Goal: Information Seeking & Learning: Learn about a topic

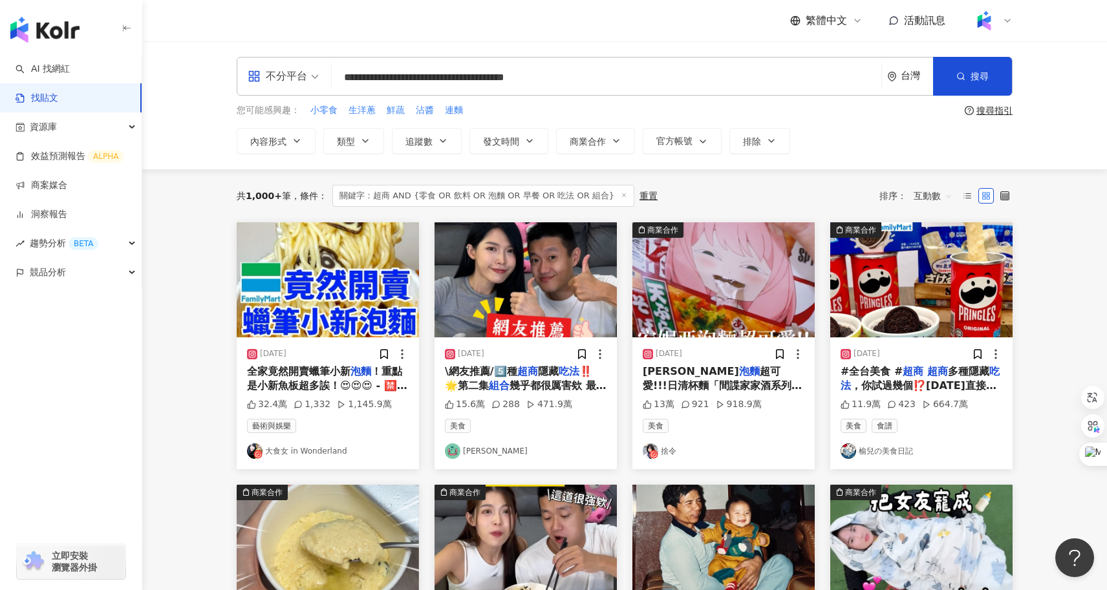
drag, startPoint x: 649, startPoint y: 83, endPoint x: 305, endPoint y: 71, distance: 344.3
click at [305, 71] on div "**********" at bounding box center [625, 76] width 776 height 39
type input "*"
type input "**"
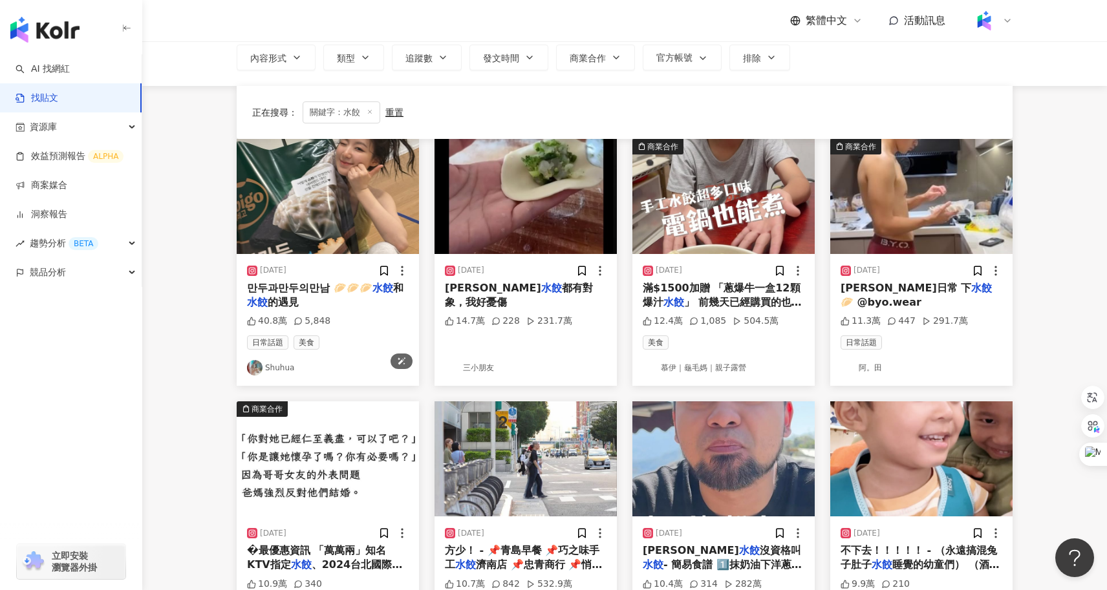
scroll to position [294, 0]
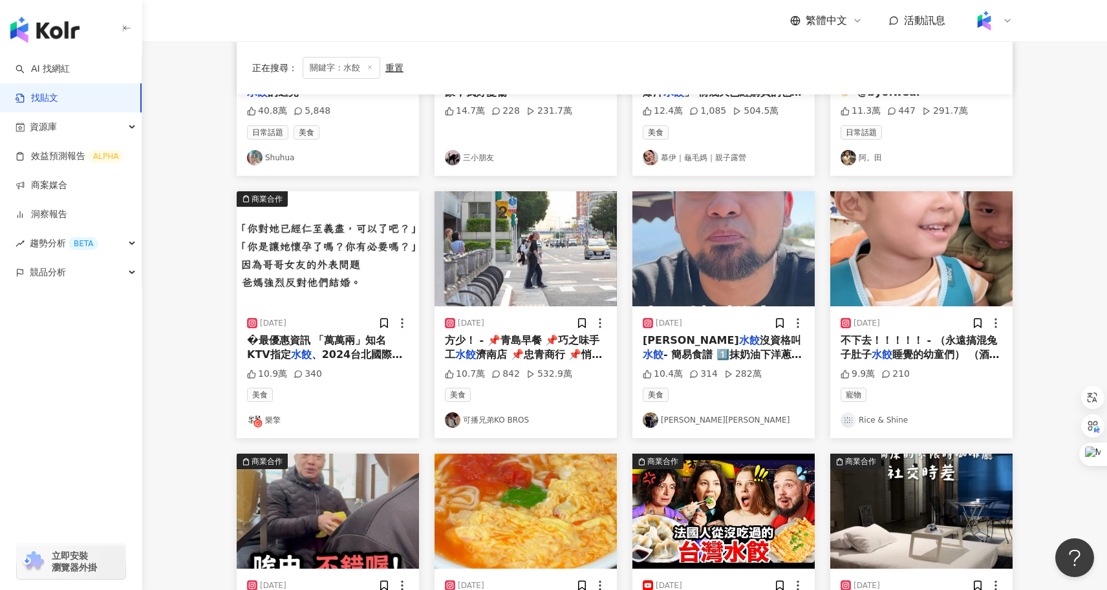
click at [760, 339] on span "沒資格叫" at bounding box center [780, 340] width 41 height 12
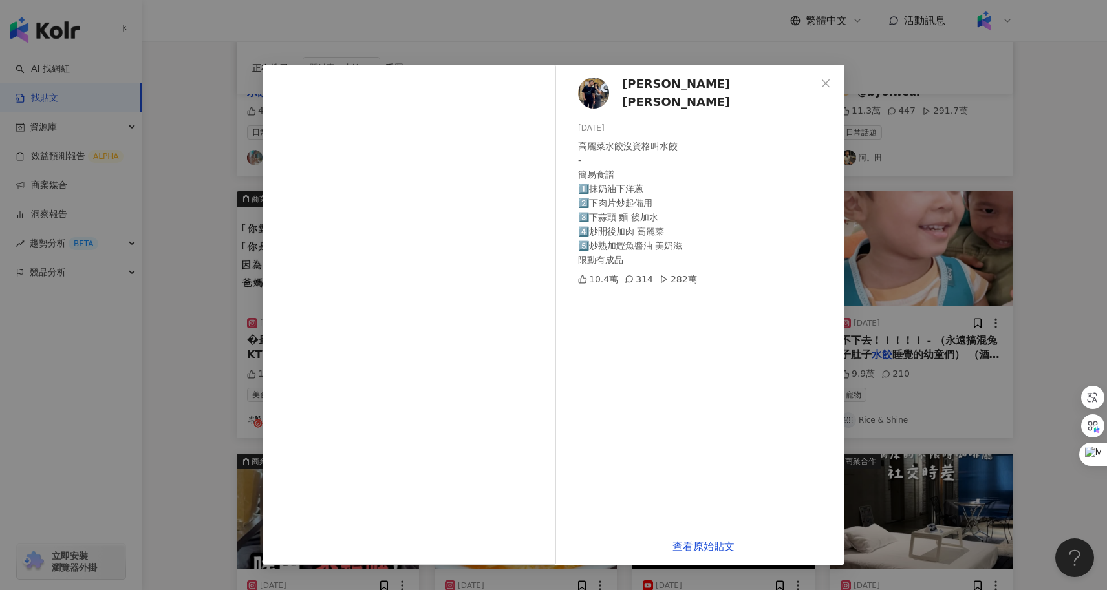
click at [198, 457] on div "Clark克拉克 2024/2/15 高麗菜水餃沒資格叫水餃 - 簡易食譜 1️⃣抹奶油下洋蔥 2️⃣下肉片炒起備用 3️⃣下蒜頭 麵 後加水 4️⃣炒開後加…" at bounding box center [553, 295] width 1107 height 590
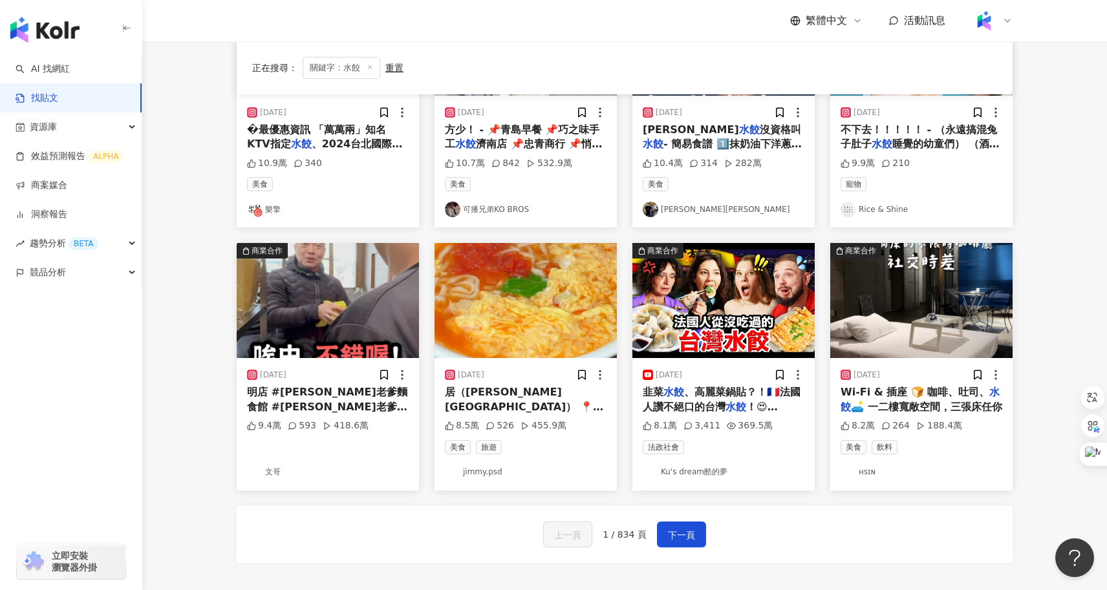
scroll to position [552, 0]
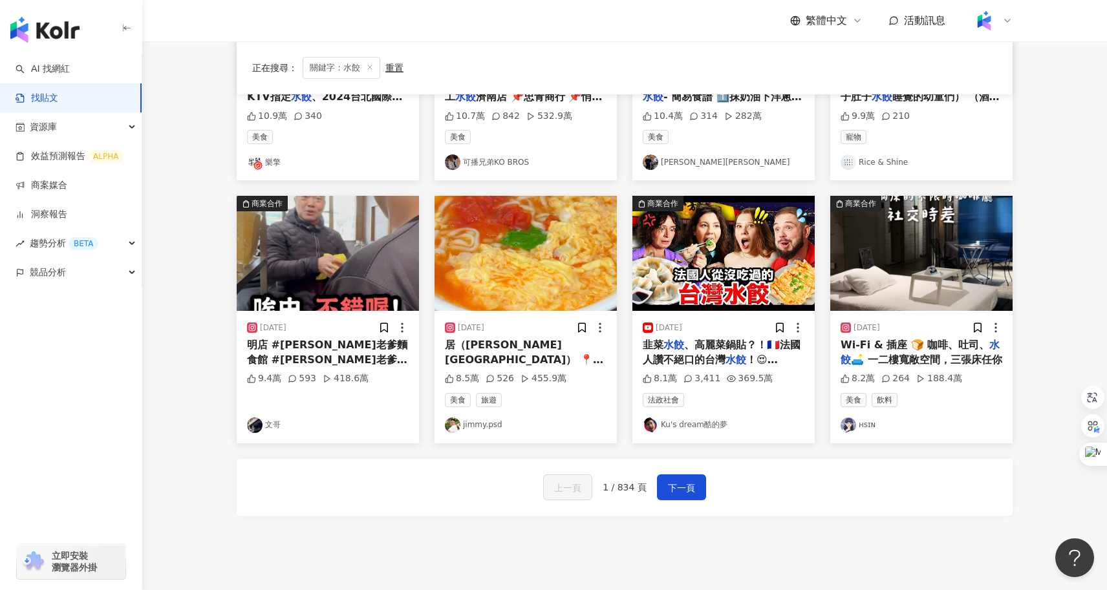
click at [336, 341] on span "明店 #蔣老爹麵食館 #蔣老爹" at bounding box center [327, 352] width 160 height 27
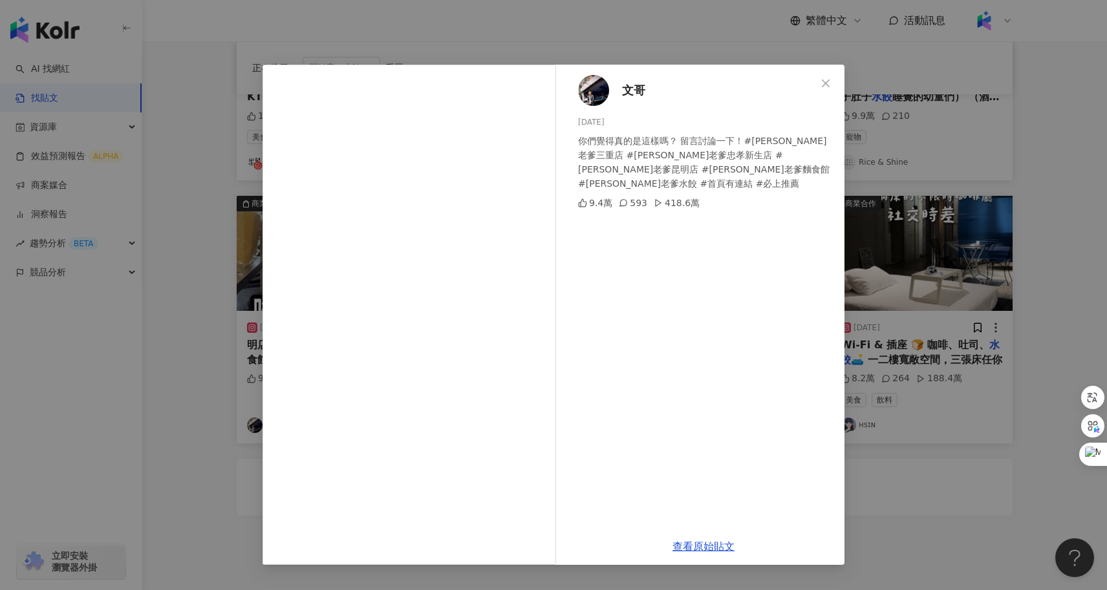
click at [226, 354] on div "文哥 2025/3/10 你們覺得真的是這樣嗎？ 留言討論一下！#蔣老爹三重店 #蔣老爹忠孝新生店 #蔣老爹昆明店 #蔣老爹麵食館 #蔣老爹水餃 #首頁有連結…" at bounding box center [553, 295] width 1107 height 590
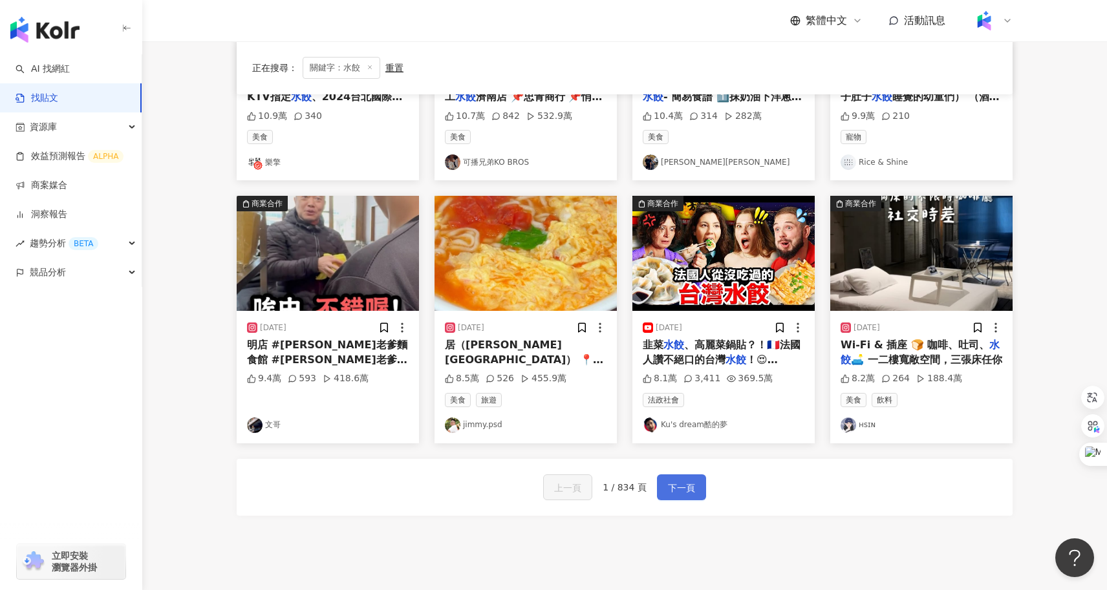
click at [684, 488] on span "下一頁" at bounding box center [681, 488] width 27 height 16
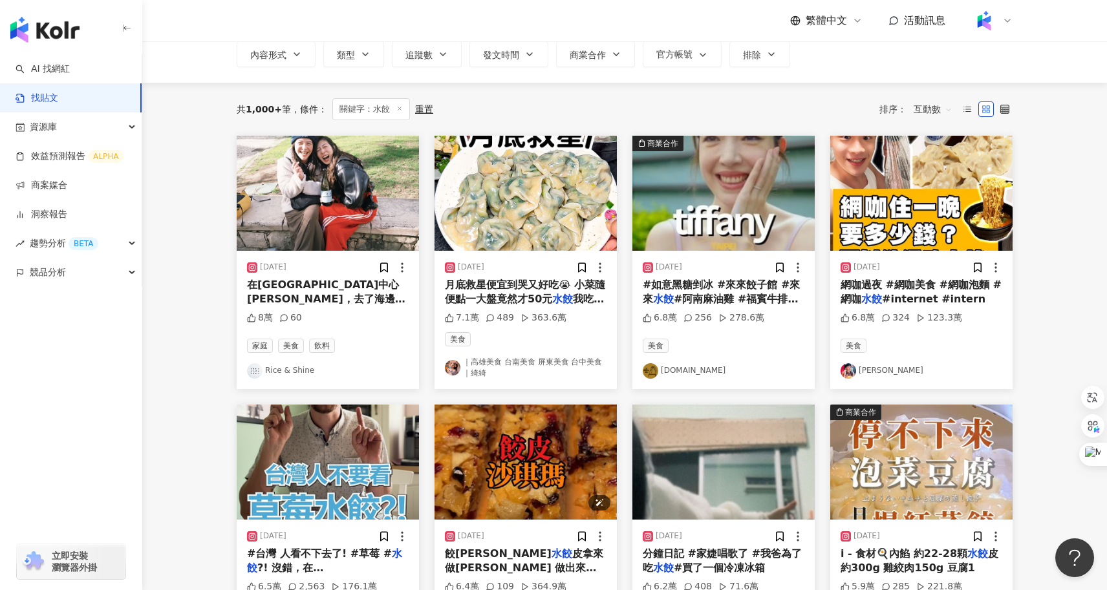
scroll to position [1, 0]
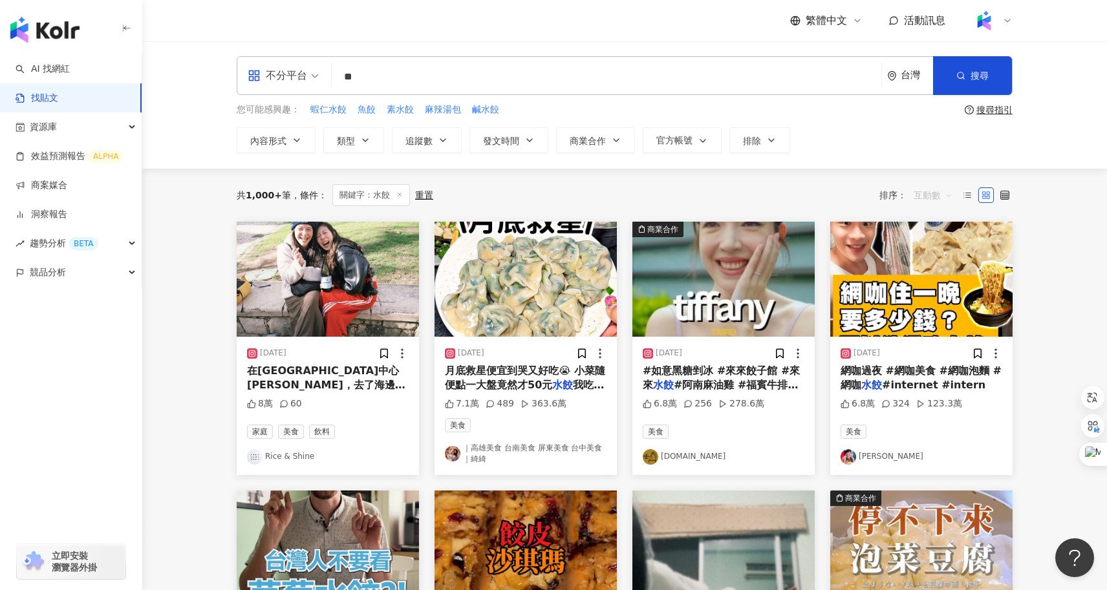
click at [933, 193] on span "互動數" at bounding box center [933, 195] width 39 height 21
click at [942, 263] on div "觀看數" at bounding box center [935, 265] width 36 height 14
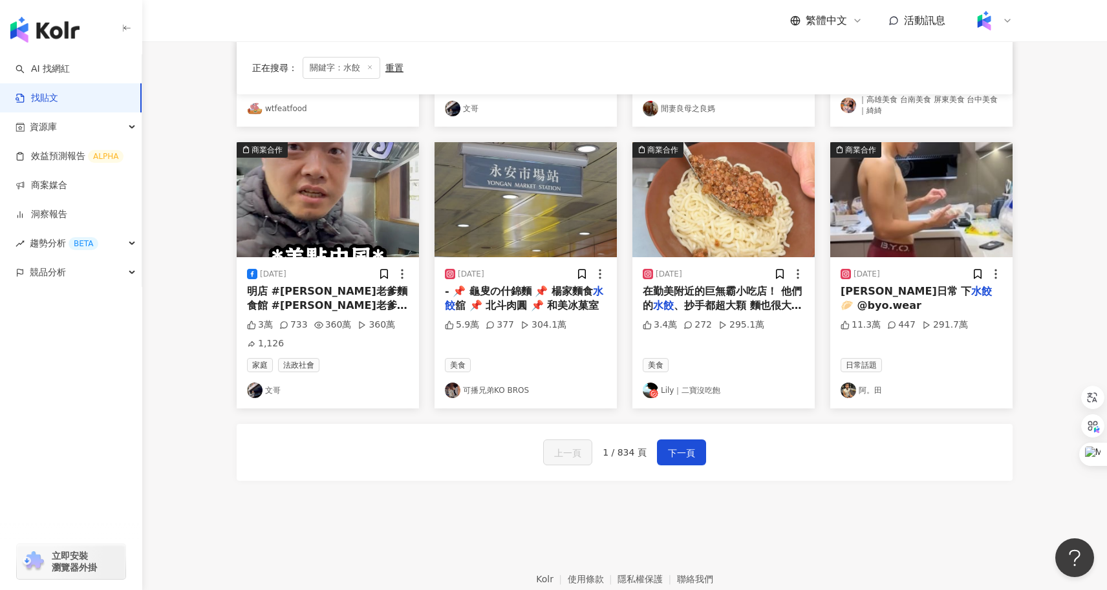
scroll to position [674, 0]
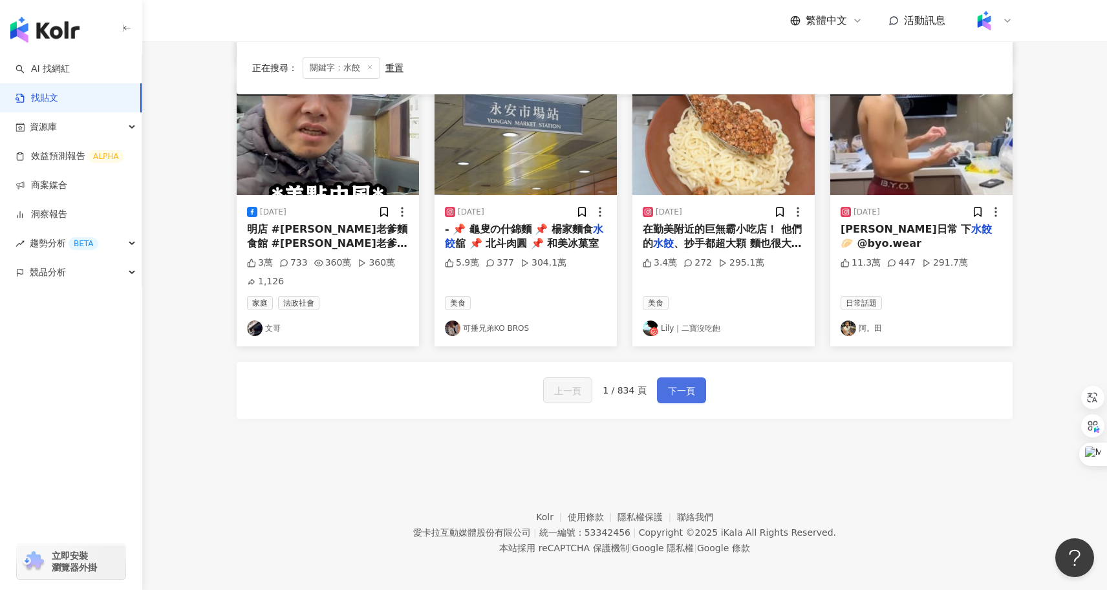
click at [692, 378] on button "下一頁" at bounding box center [681, 391] width 49 height 26
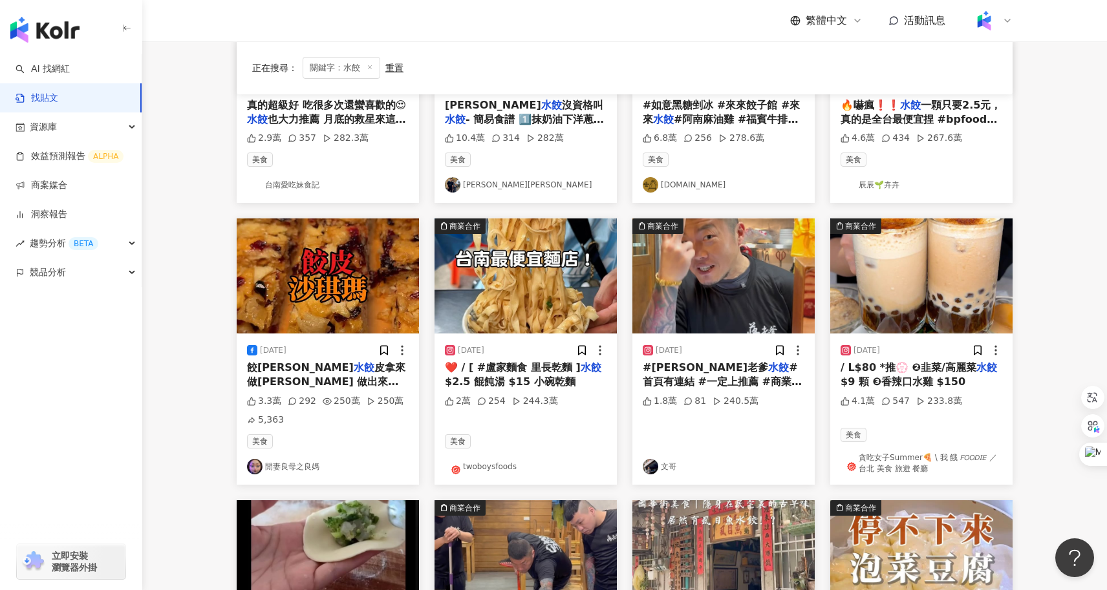
scroll to position [670, 0]
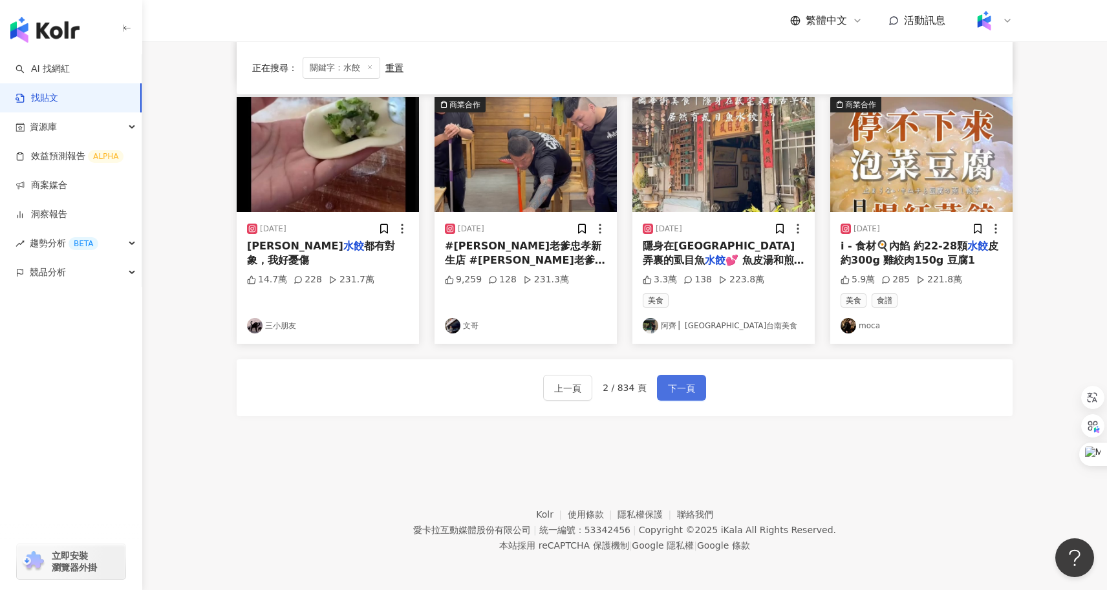
click at [676, 387] on span "下一頁" at bounding box center [681, 389] width 27 height 16
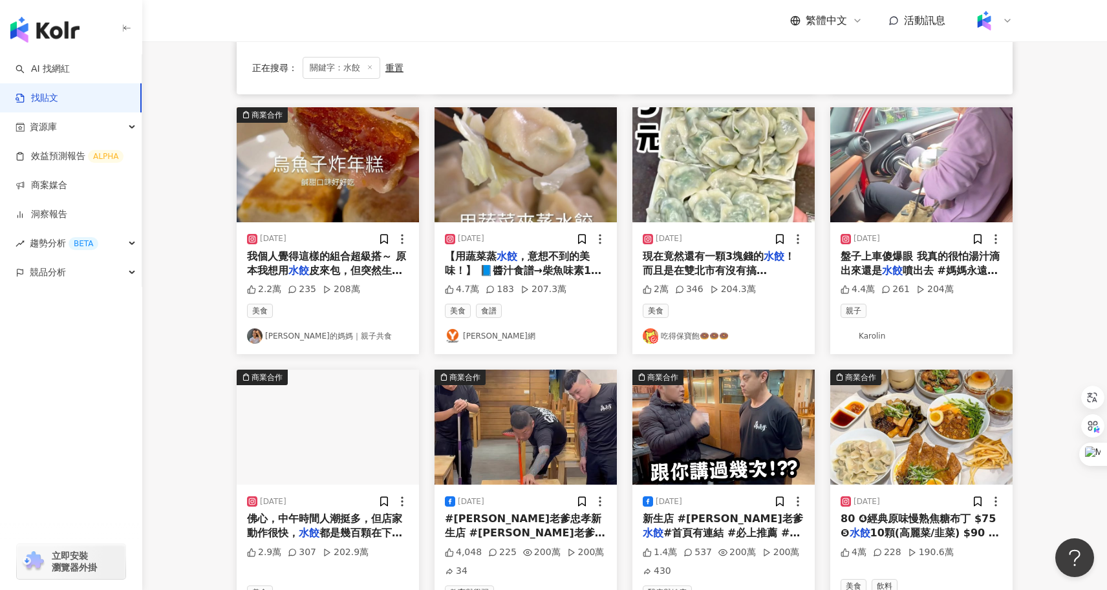
scroll to position [398, 0]
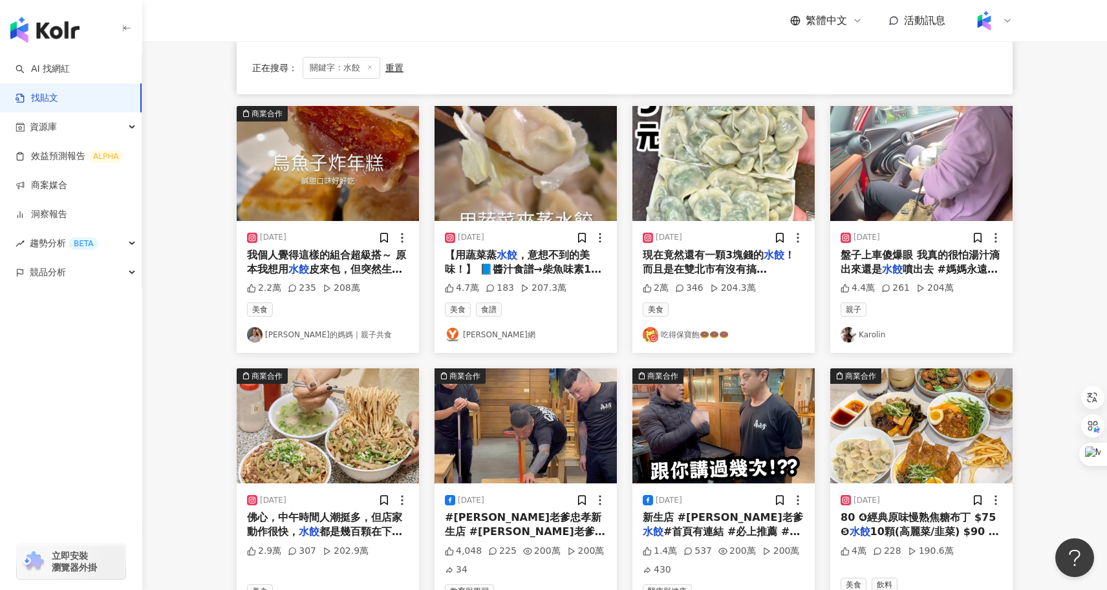
click at [938, 267] on span "噴出去 #媽媽永遠是對的 #昨天" at bounding box center [919, 276] width 157 height 27
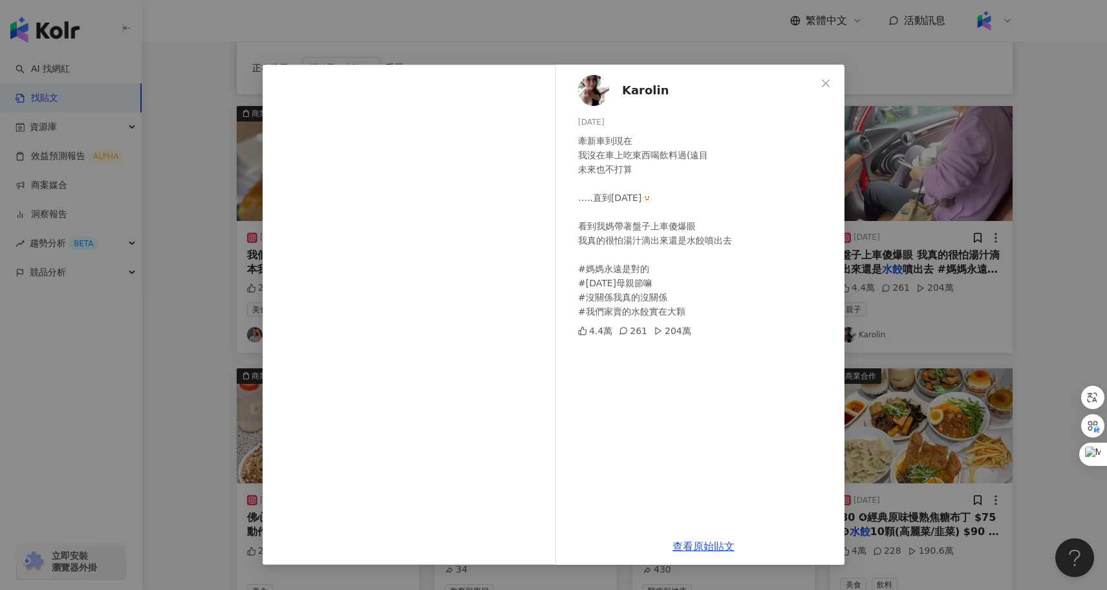
scroll to position [451, 0]
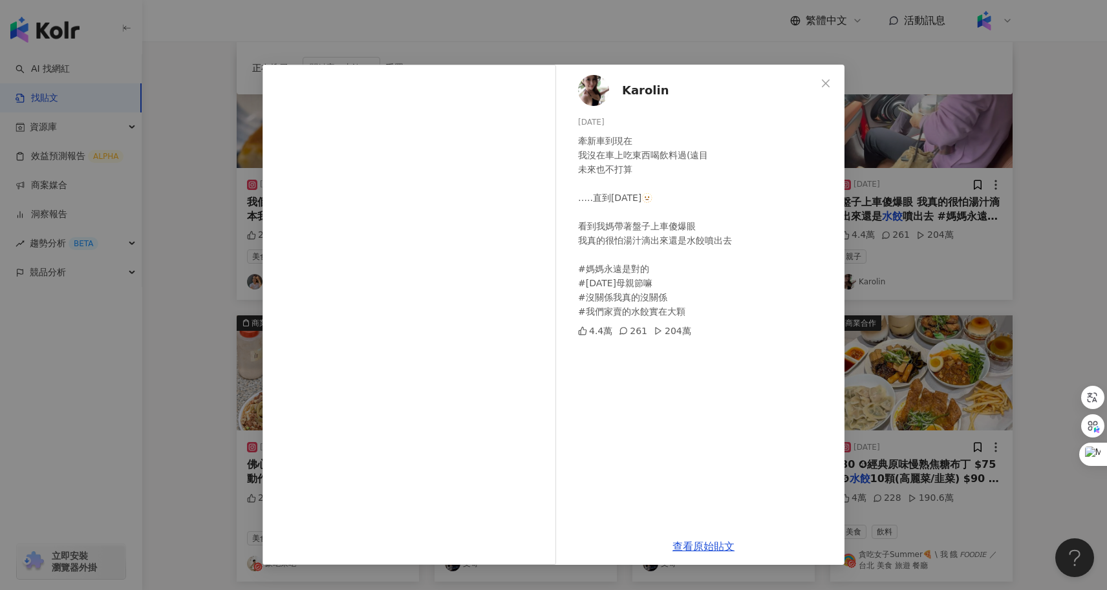
click at [233, 316] on div "Karolin 2024/5/13 牽新車到現在 我沒在車上吃東西喝飲料過(遠目 未來也不打算 …..直到今天🫥 看到我媽帶著盤子上車傻爆眼 我真的很怕湯汁滴…" at bounding box center [553, 295] width 1107 height 590
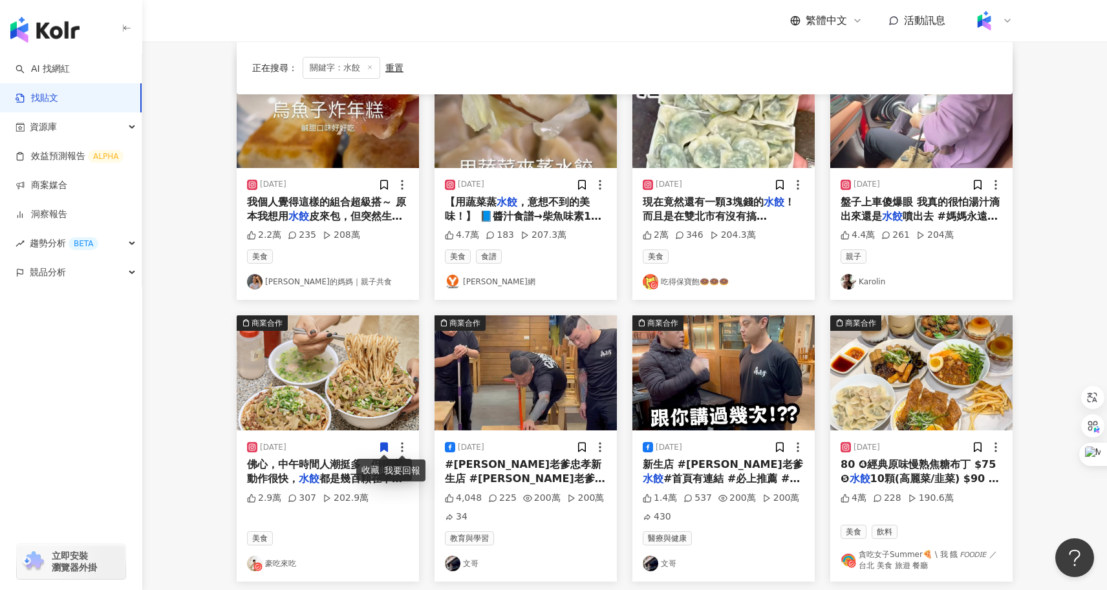
scroll to position [689, 0]
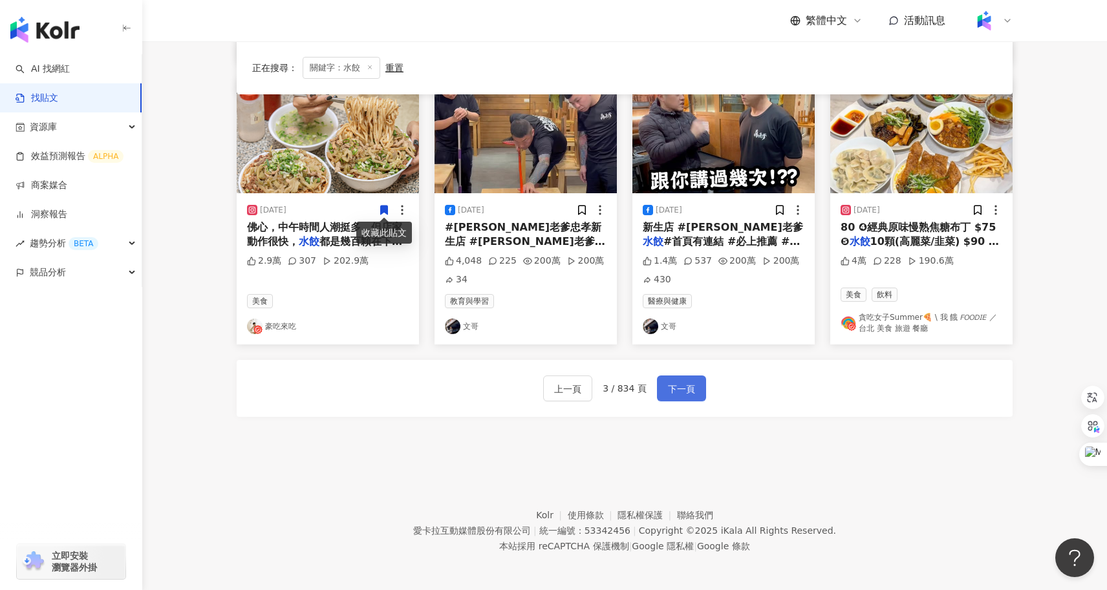
click at [676, 387] on span "下一頁" at bounding box center [681, 390] width 27 height 16
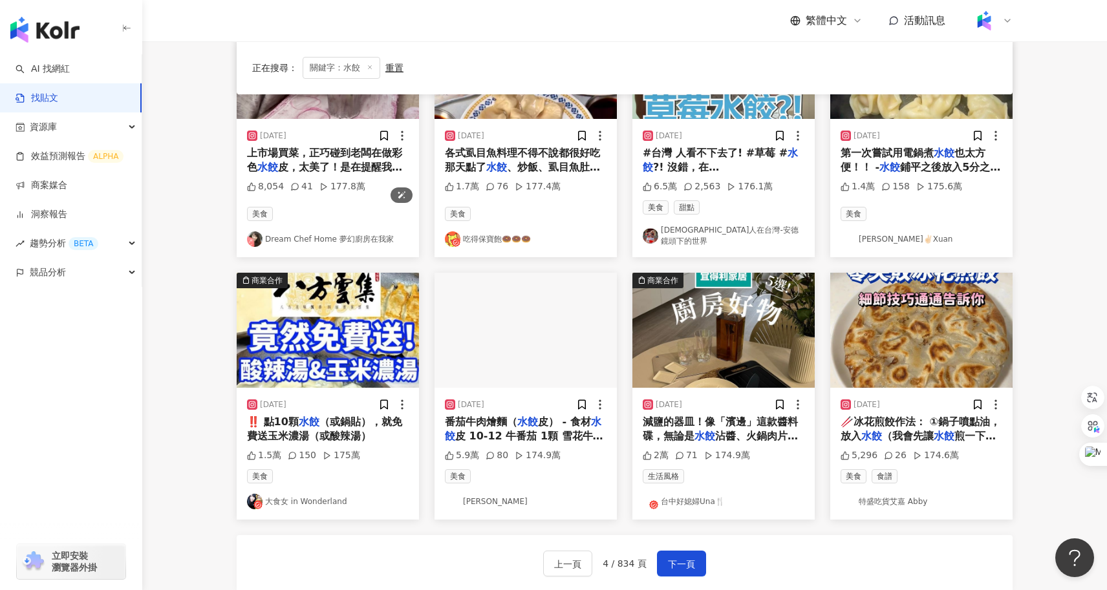
scroll to position [651, 0]
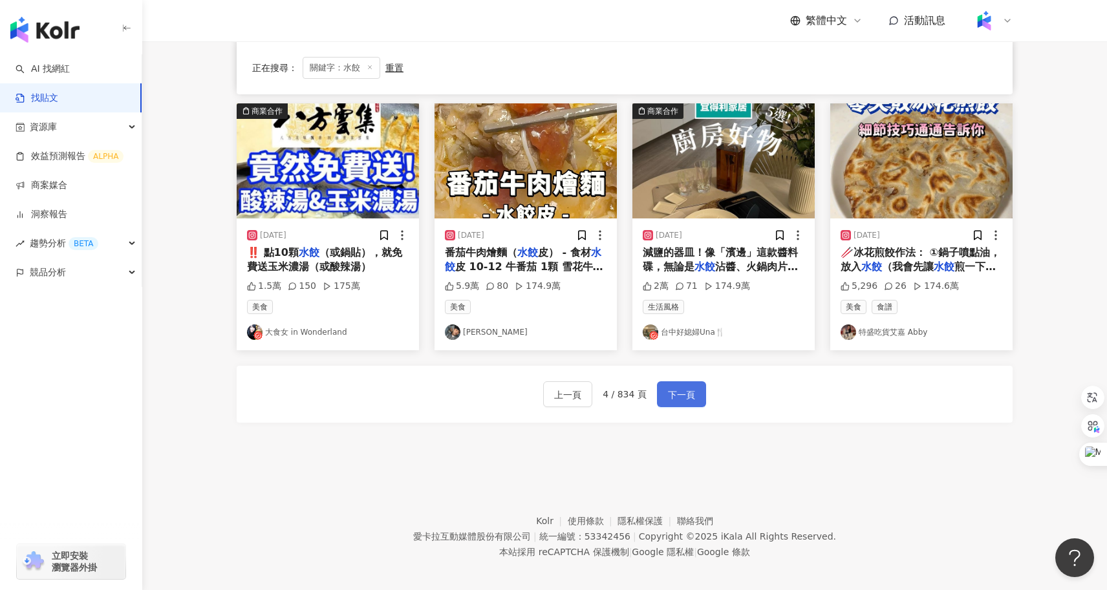
click at [681, 392] on span "下一頁" at bounding box center [681, 395] width 27 height 16
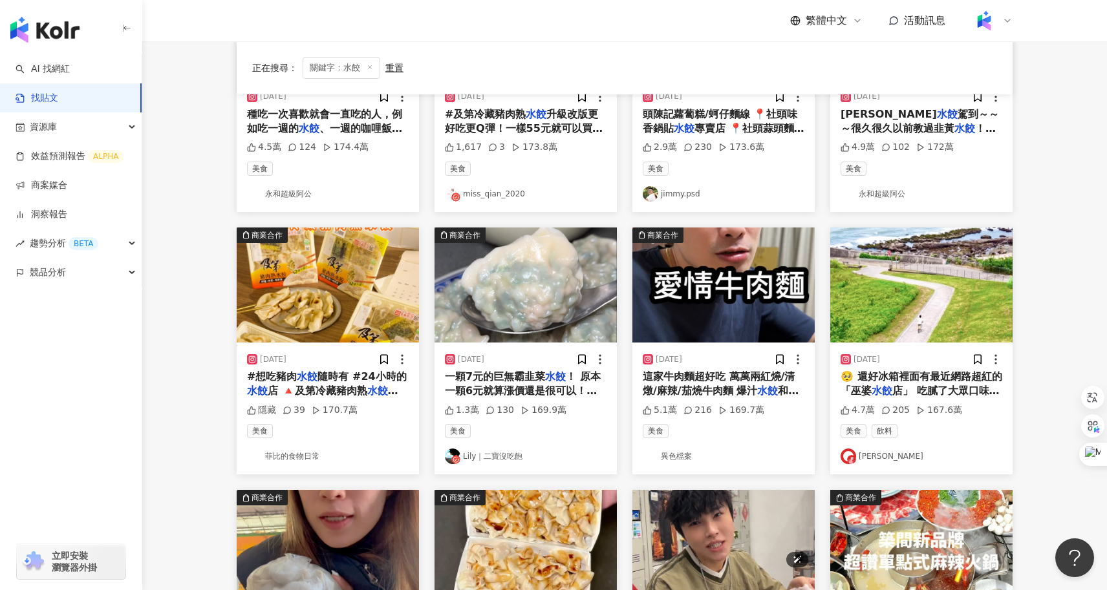
scroll to position [256, 0]
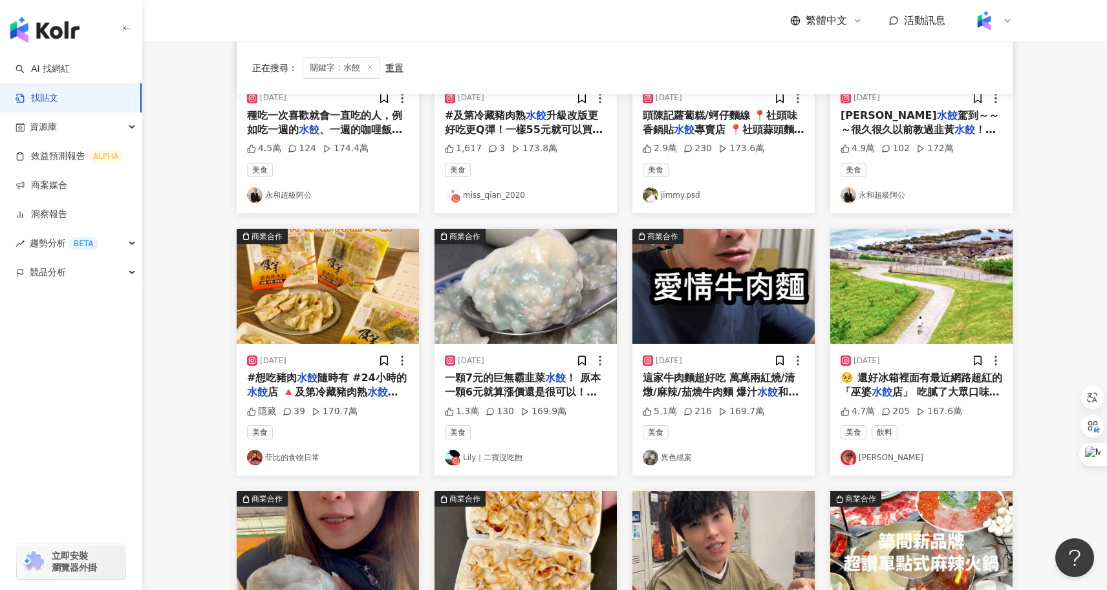
click at [718, 382] on div "這家牛肉麵超好吃 萬萬兩紅燒/清燉/麻辣/茄燒牛肉麵 爆汁 水餃 和餡餅 全館滿998元免運/ 滿1500現折$100！滿2000現折$200！ 商品54折起…" at bounding box center [724, 385] width 162 height 29
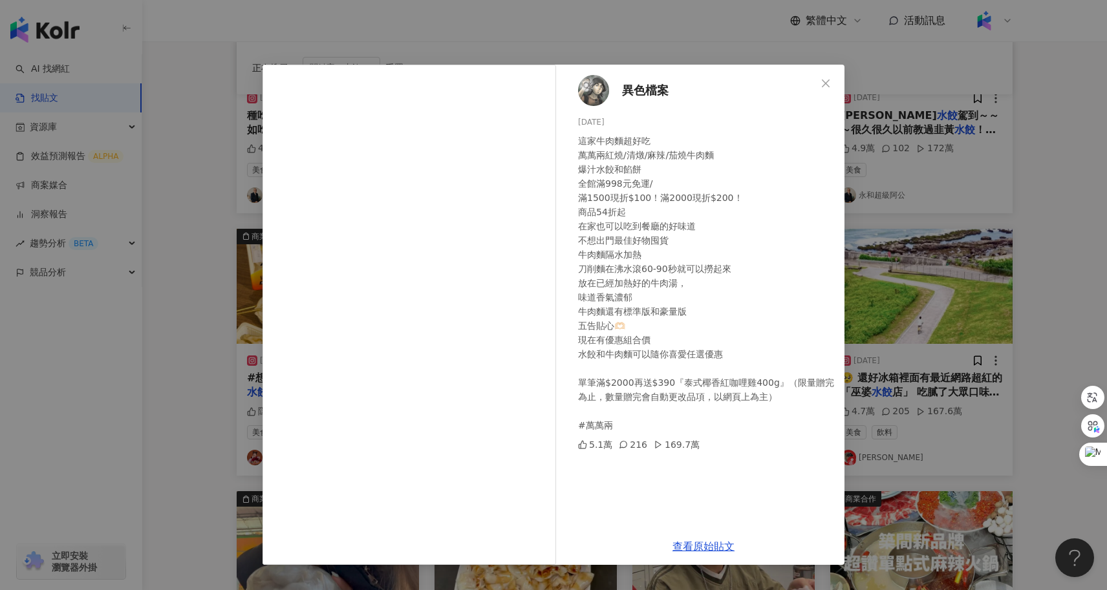
click at [153, 422] on div "異色檔案 2024/4/7 這家牛肉麵超好吃 萬萬兩紅燒/清燉/麻辣/茄燒牛肉麵 爆汁水餃和餡餅 全館滿998元免運/ 滿1500現折$100！滿2000現折…" at bounding box center [553, 295] width 1107 height 590
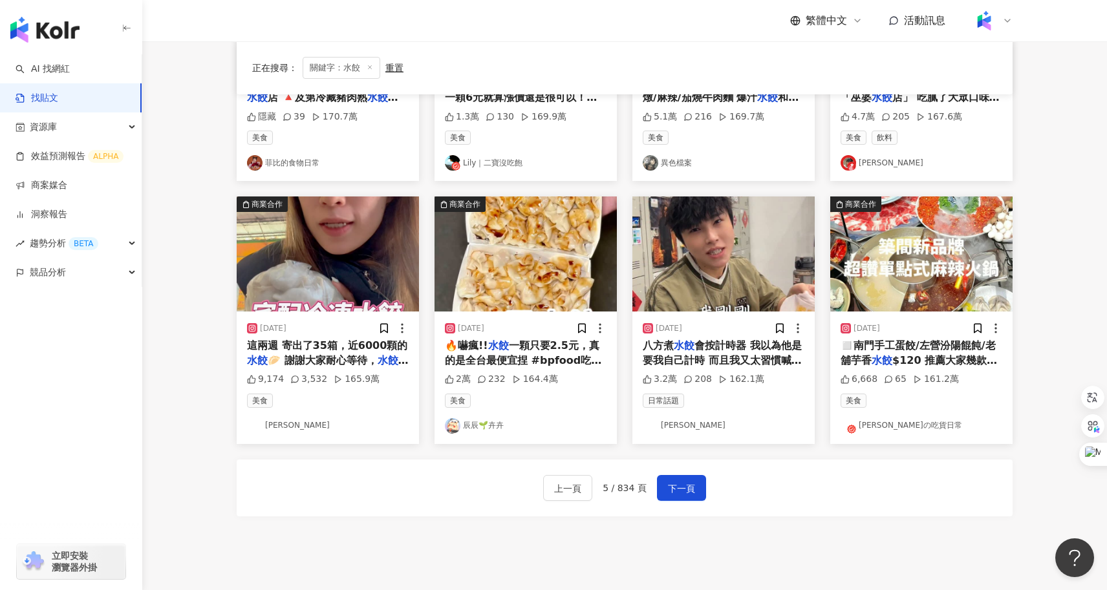
scroll to position [612, 0]
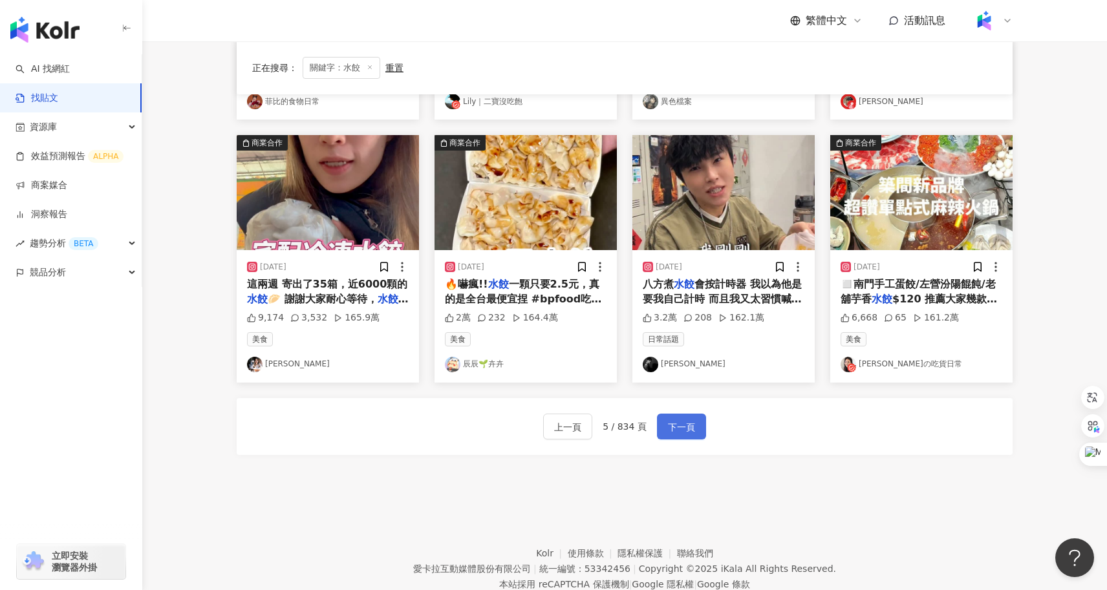
click at [687, 429] on span "下一頁" at bounding box center [681, 428] width 27 height 16
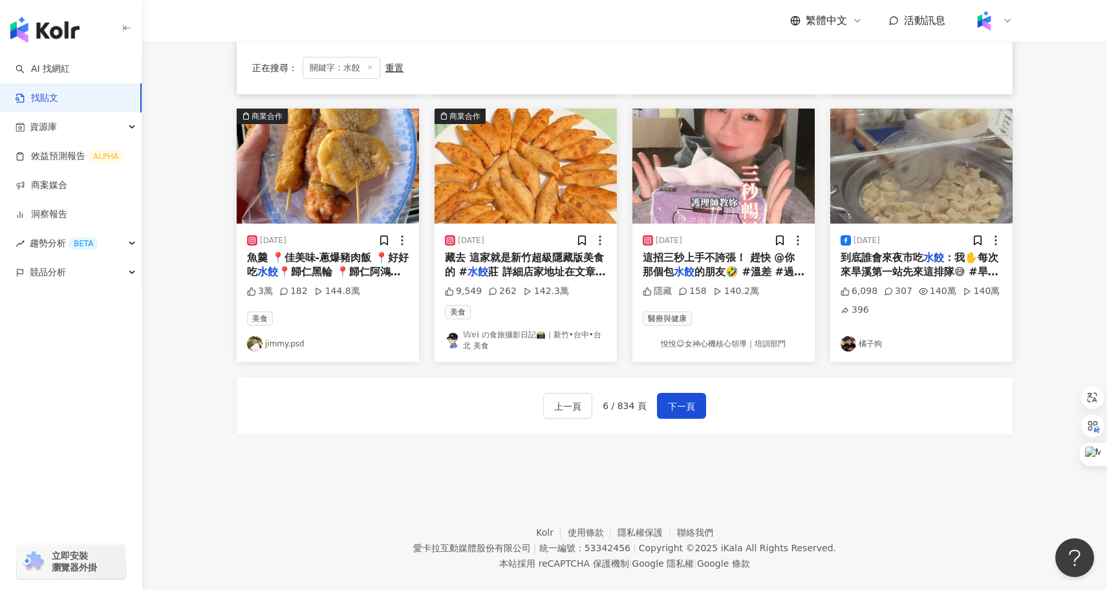
scroll to position [663, 0]
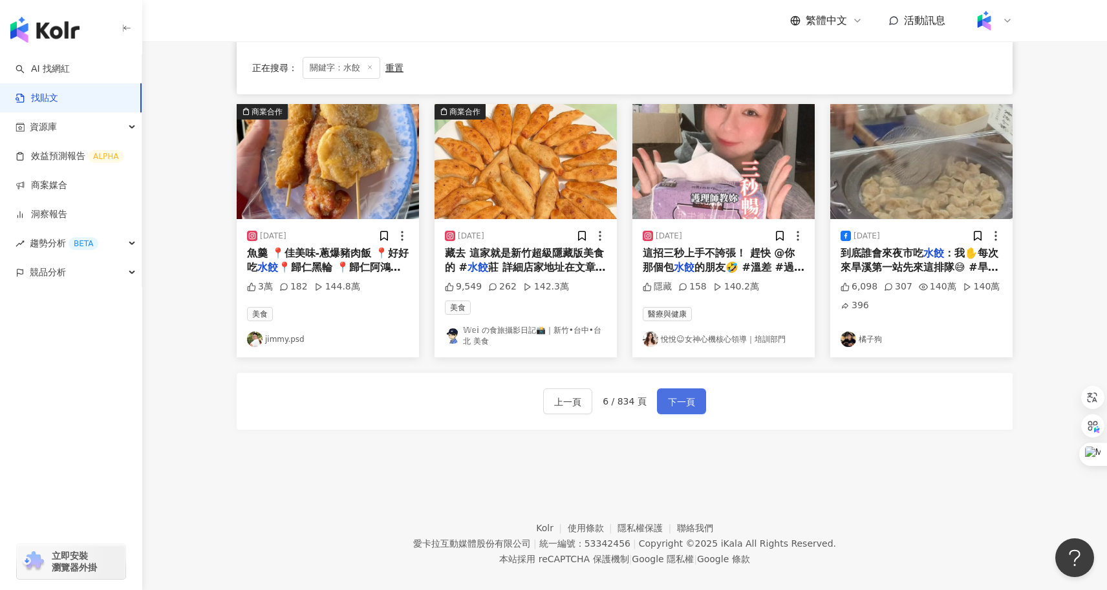
click at [686, 398] on span "下一頁" at bounding box center [681, 402] width 27 height 16
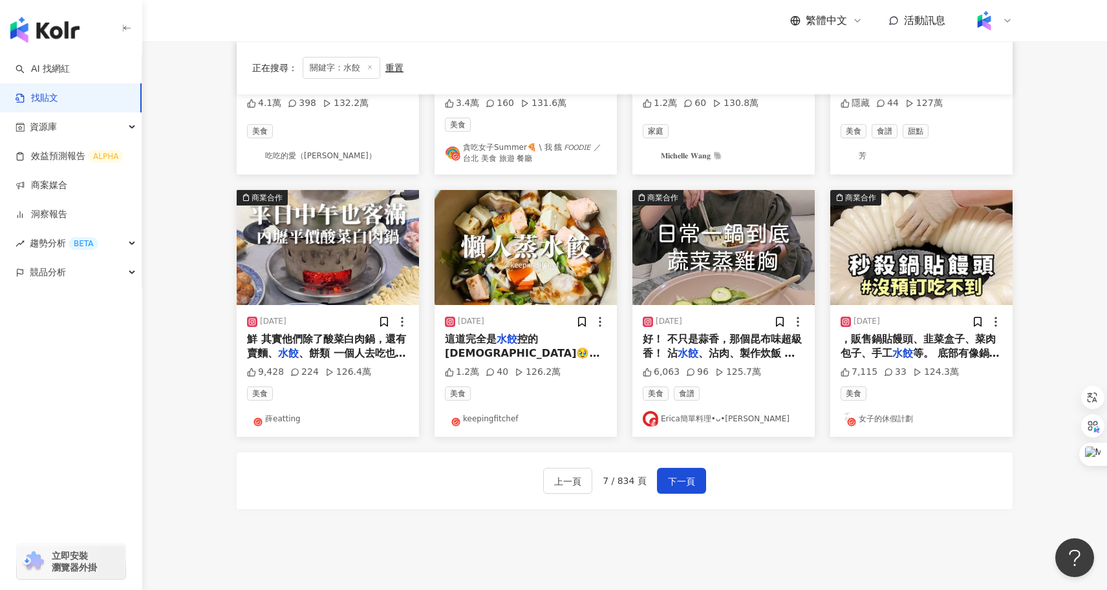
scroll to position [676, 0]
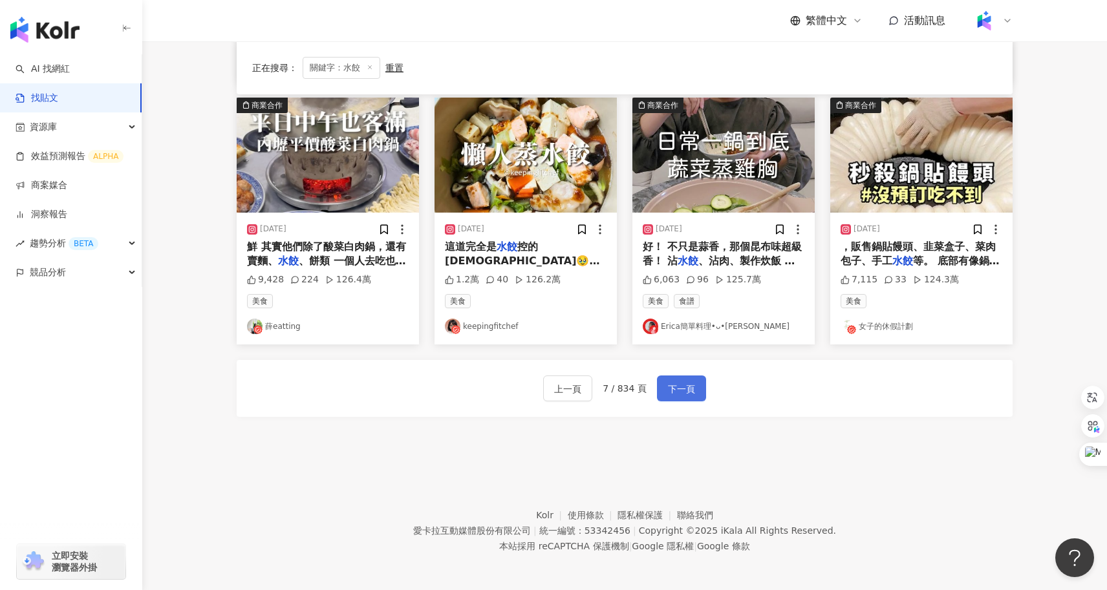
click at [689, 394] on span "下一頁" at bounding box center [681, 390] width 27 height 16
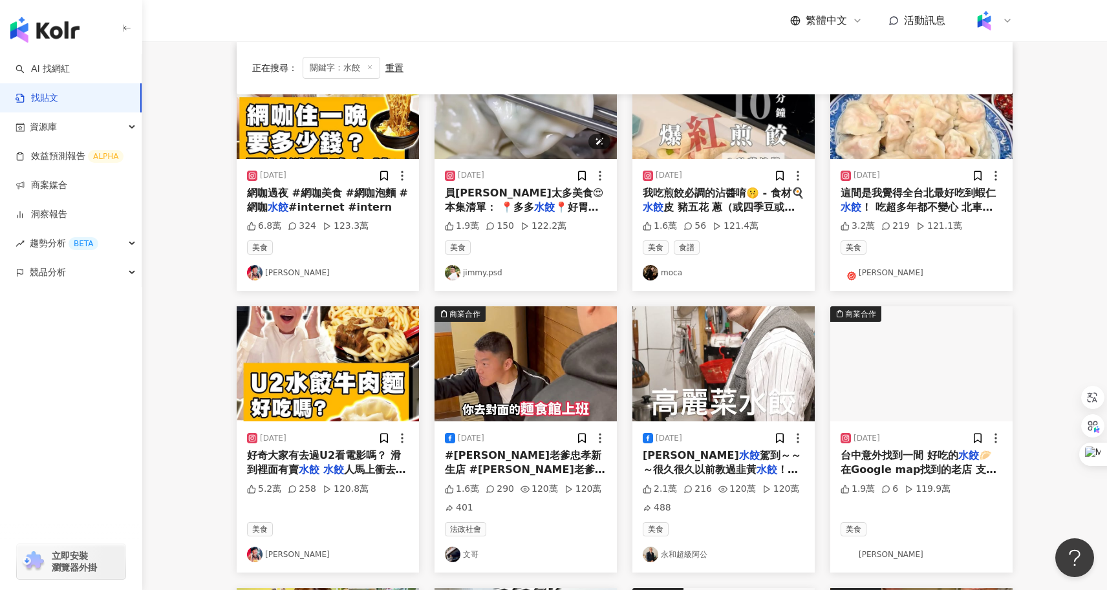
scroll to position [179, 0]
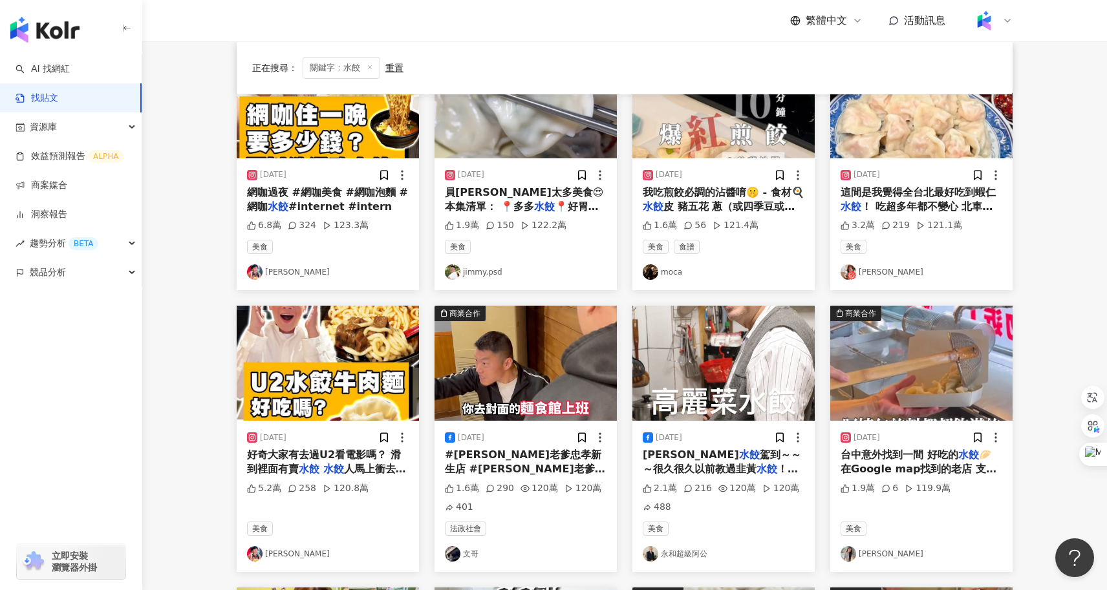
click at [58, 98] on link "找貼文" at bounding box center [37, 98] width 43 height 13
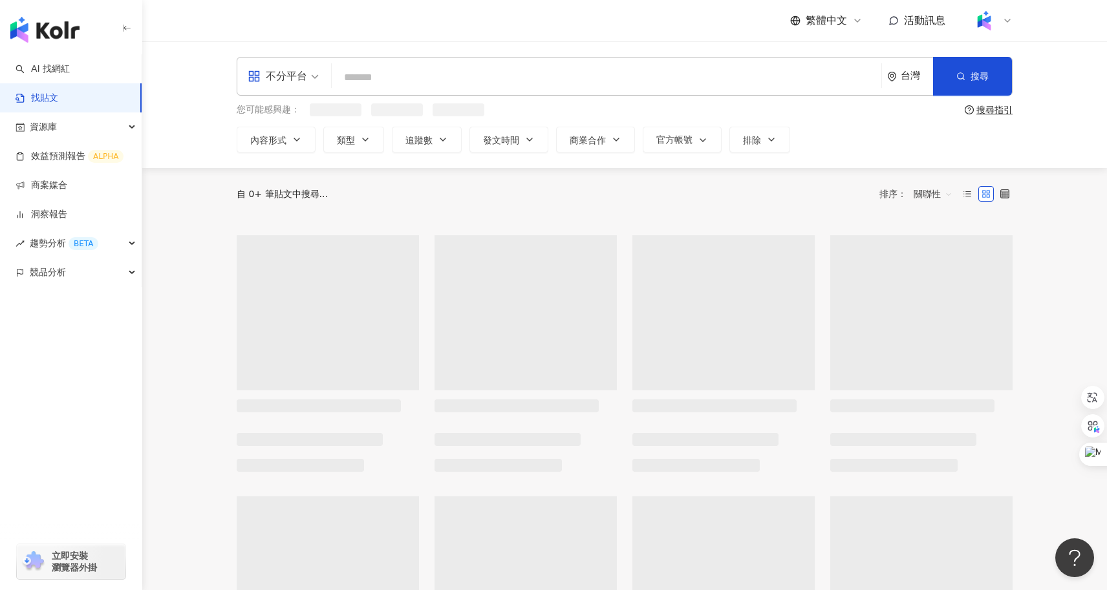
click at [399, 80] on input "search" at bounding box center [606, 77] width 539 height 28
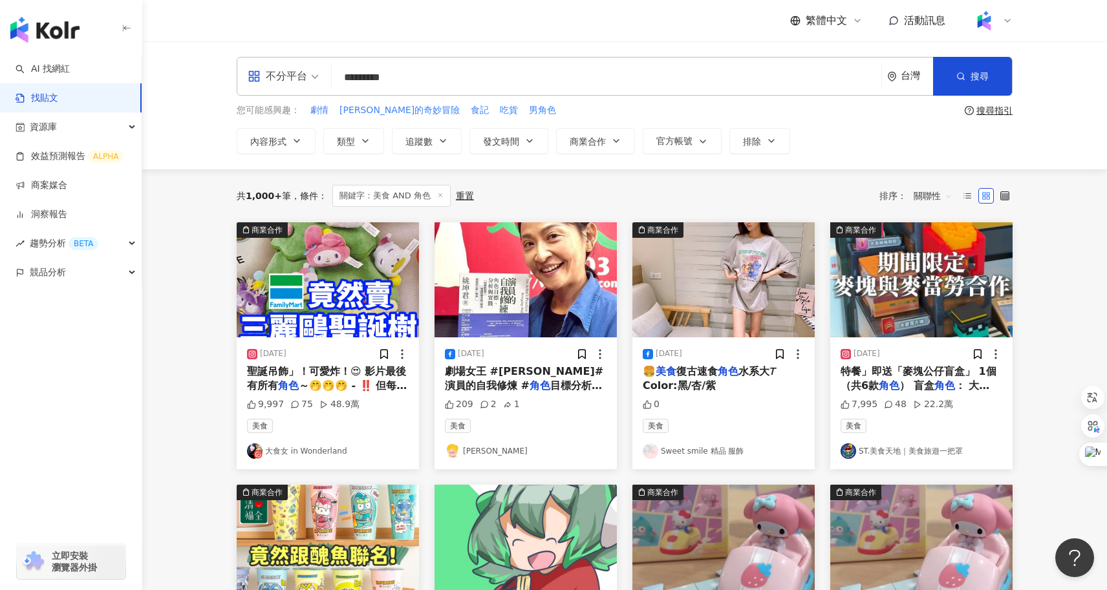
click at [923, 197] on span "關聯性" at bounding box center [933, 196] width 39 height 21
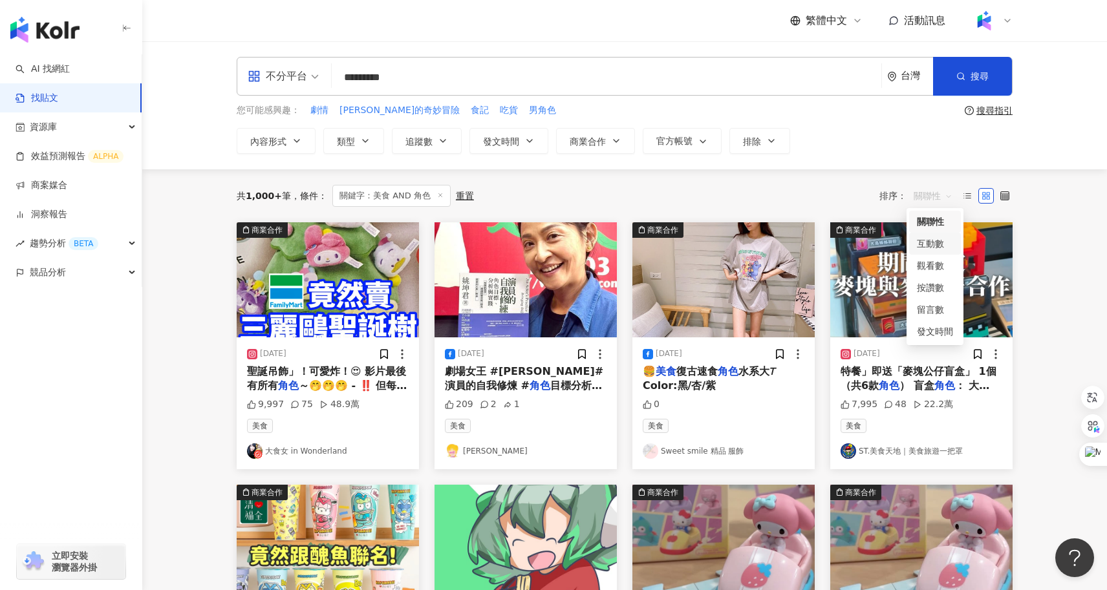
click at [934, 241] on div "互動數" at bounding box center [935, 244] width 36 height 14
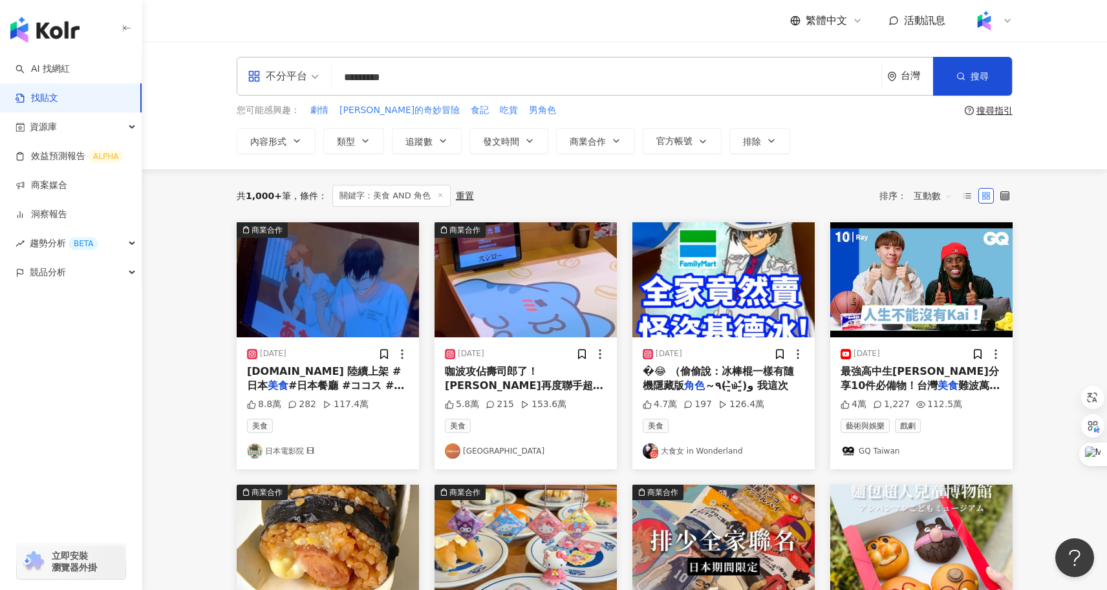
click at [360, 73] on input "*********" at bounding box center [606, 77] width 539 height 28
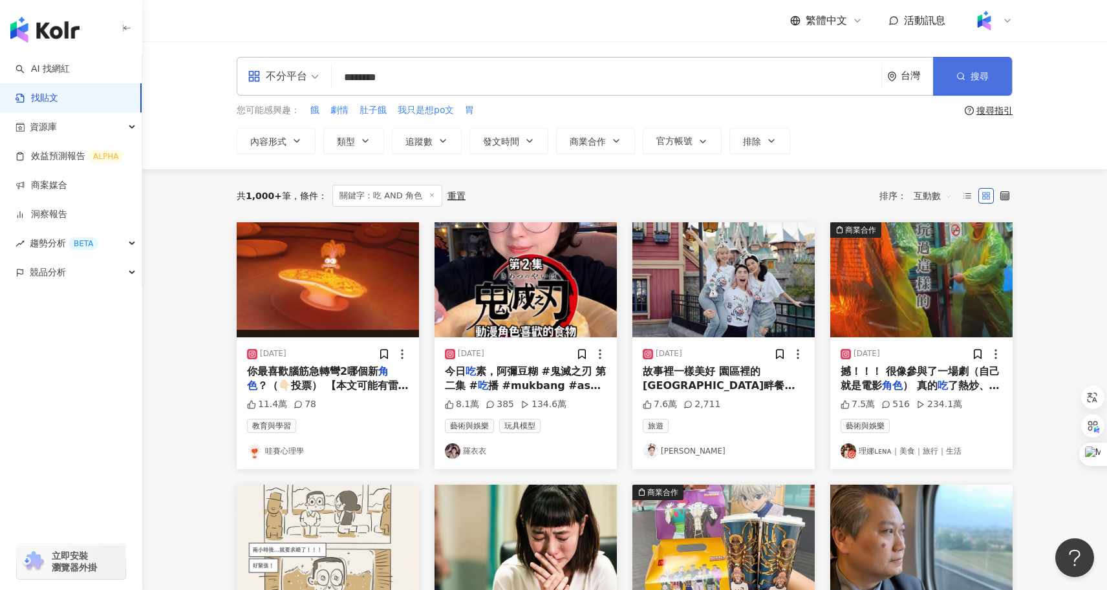
click at [964, 74] on icon "button" at bounding box center [960, 76] width 9 height 9
click at [965, 77] on icon "button" at bounding box center [960, 76] width 9 height 9
click at [964, 76] on circle "button" at bounding box center [961, 76] width 6 height 6
drag, startPoint x: 420, startPoint y: 82, endPoint x: 333, endPoint y: 75, distance: 86.9
click at [333, 75] on div "不分平台 吃 AND 角色 ******** 台灣 搜尋 searchOperator 插入語法 完全符合 "" 聯集 OR 交集 AND 排除 - 群組 {}" at bounding box center [625, 76] width 776 height 39
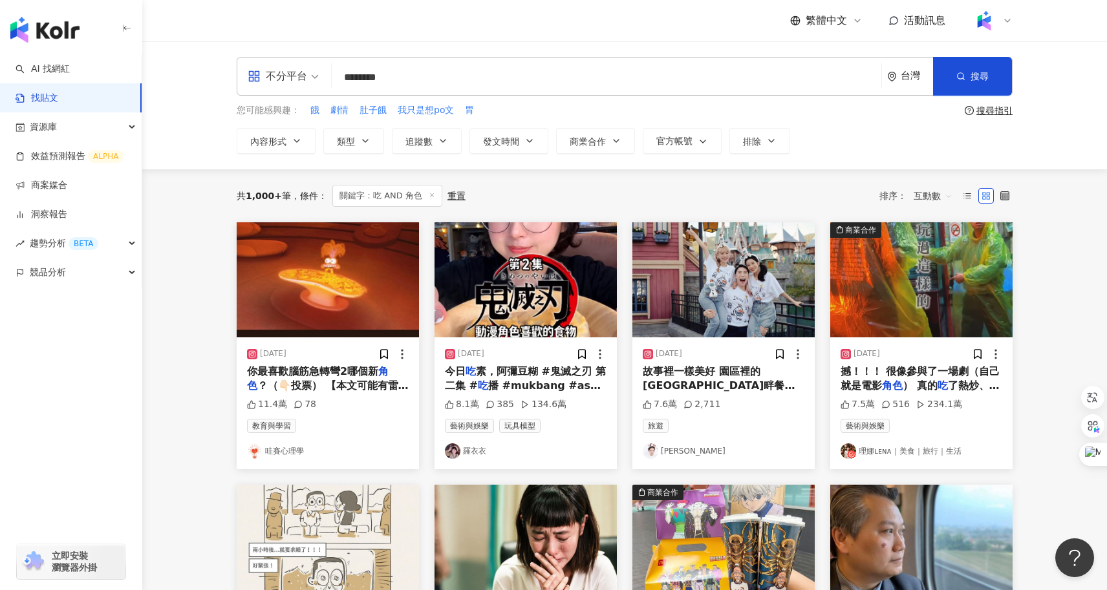
type input "*"
type input "*****"
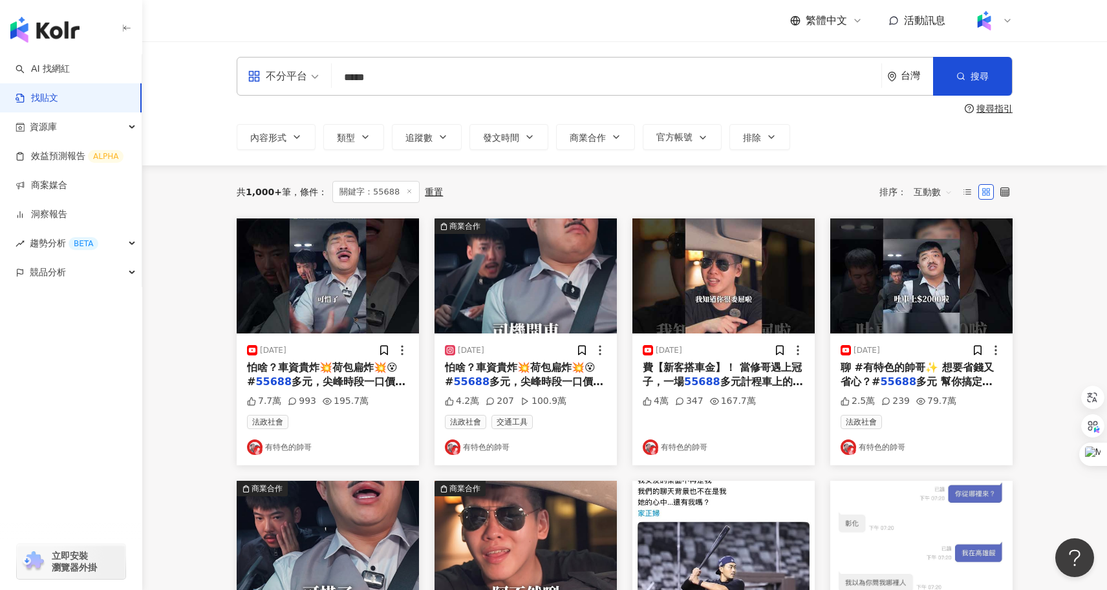
click at [501, 449] on link "有特色的帥哥" at bounding box center [526, 448] width 162 height 16
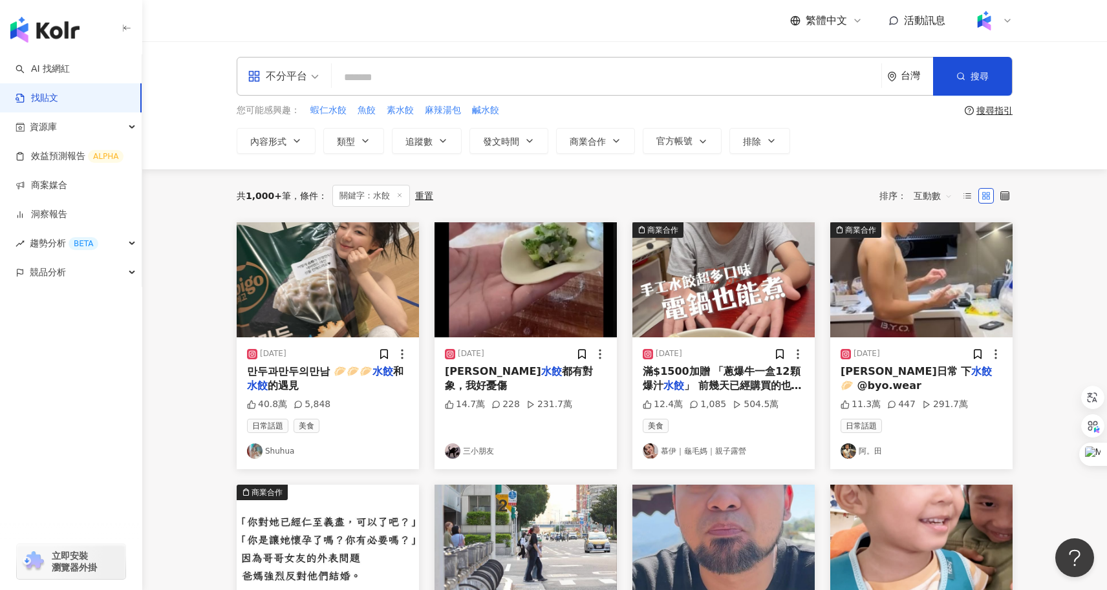
click at [391, 76] on input "search" at bounding box center [606, 77] width 539 height 28
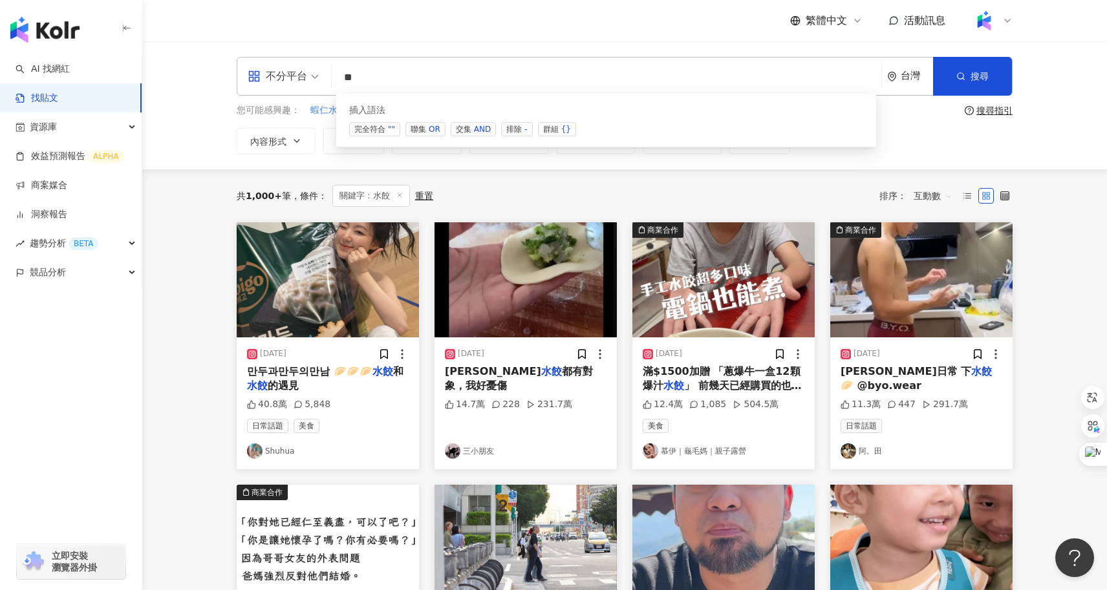
type input "*"
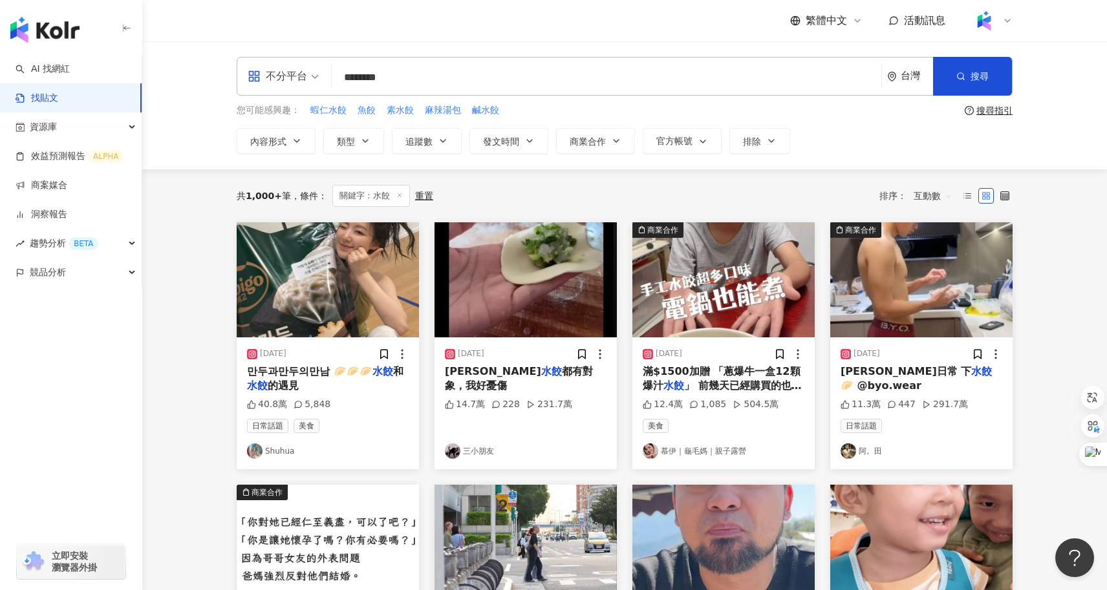
type input "********"
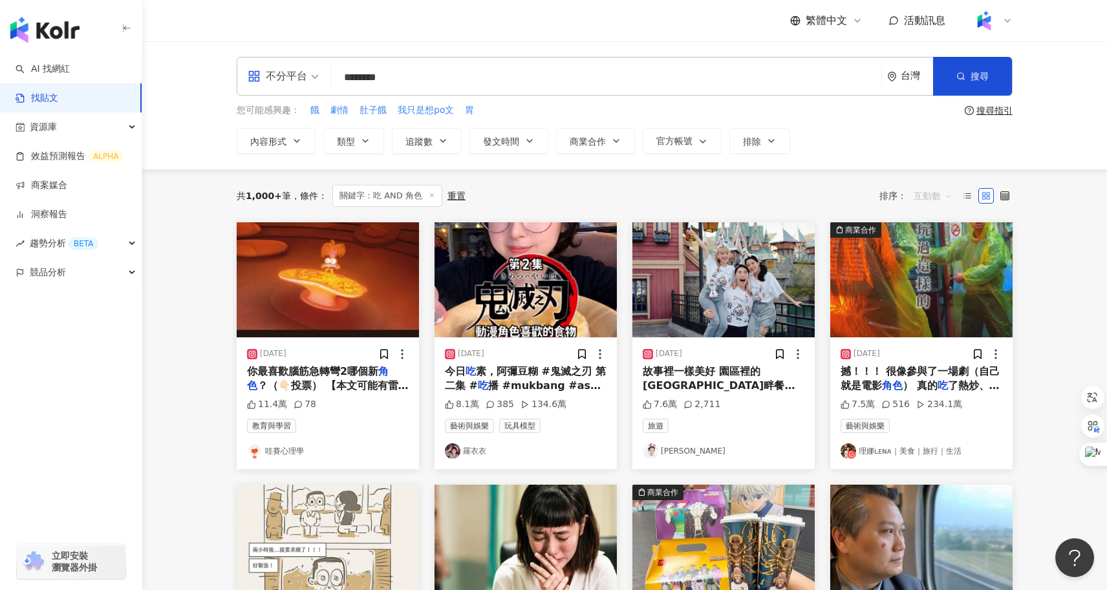
click at [937, 191] on span "互動數" at bounding box center [933, 196] width 39 height 21
click at [938, 264] on div "觀看數" at bounding box center [935, 266] width 36 height 14
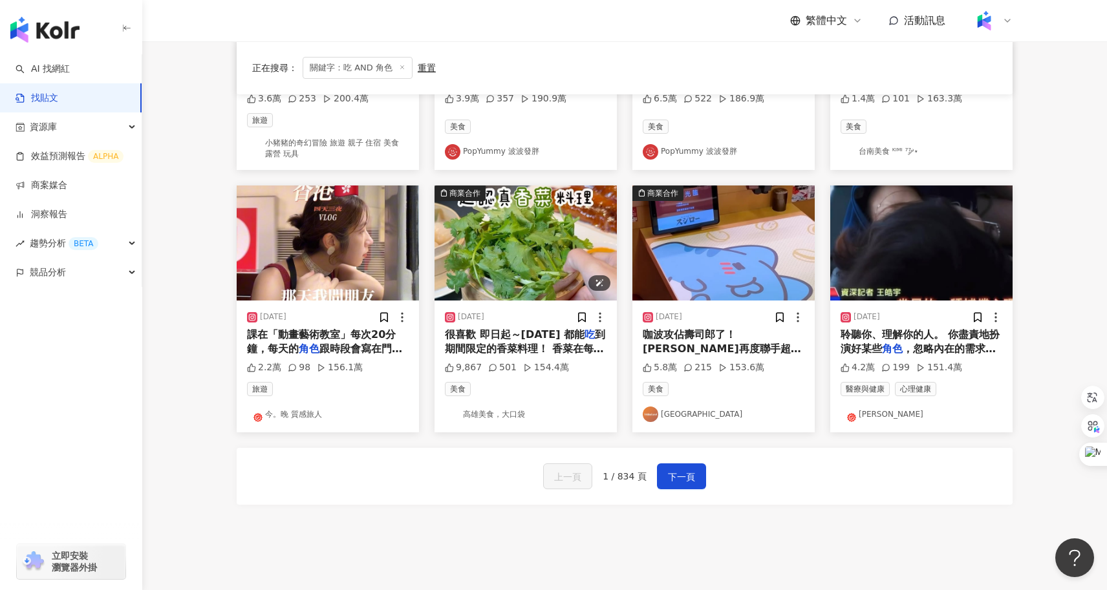
scroll to position [657, 0]
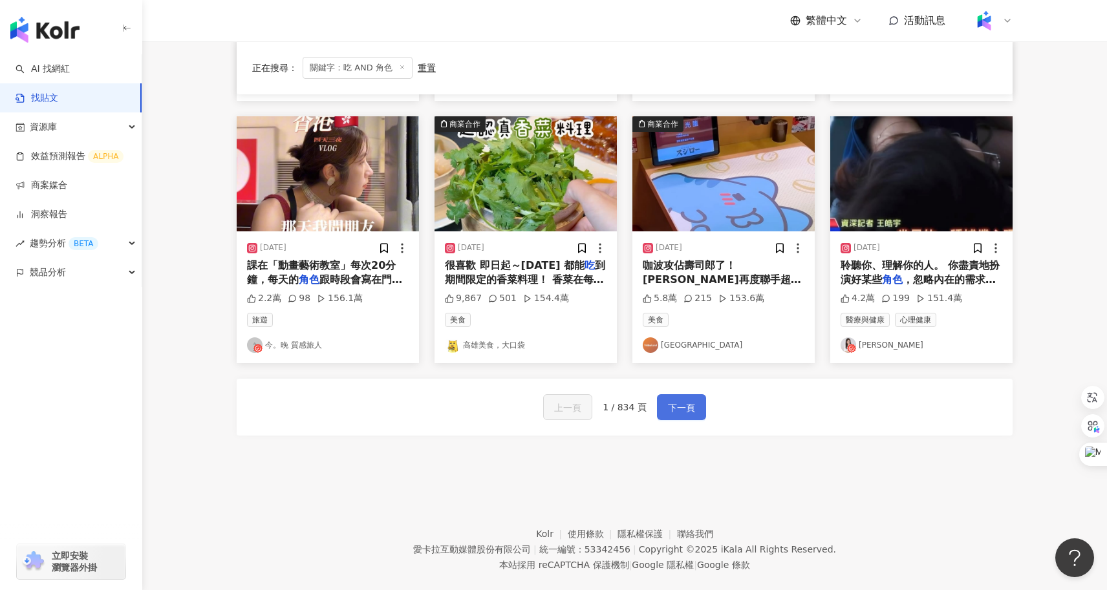
click at [681, 394] on button "下一頁" at bounding box center [681, 407] width 49 height 26
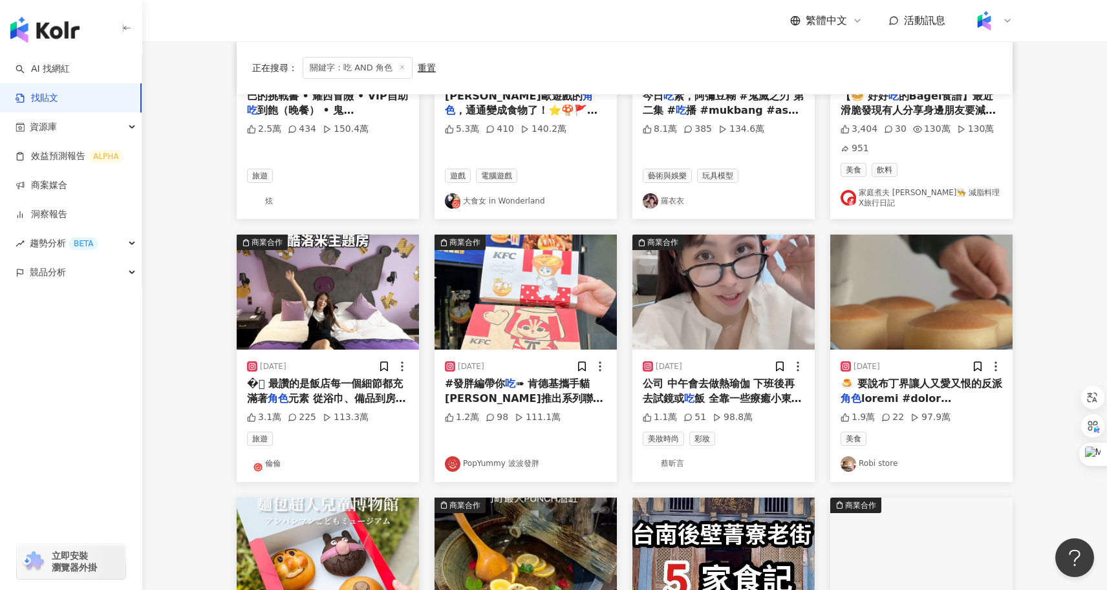
scroll to position [272, 0]
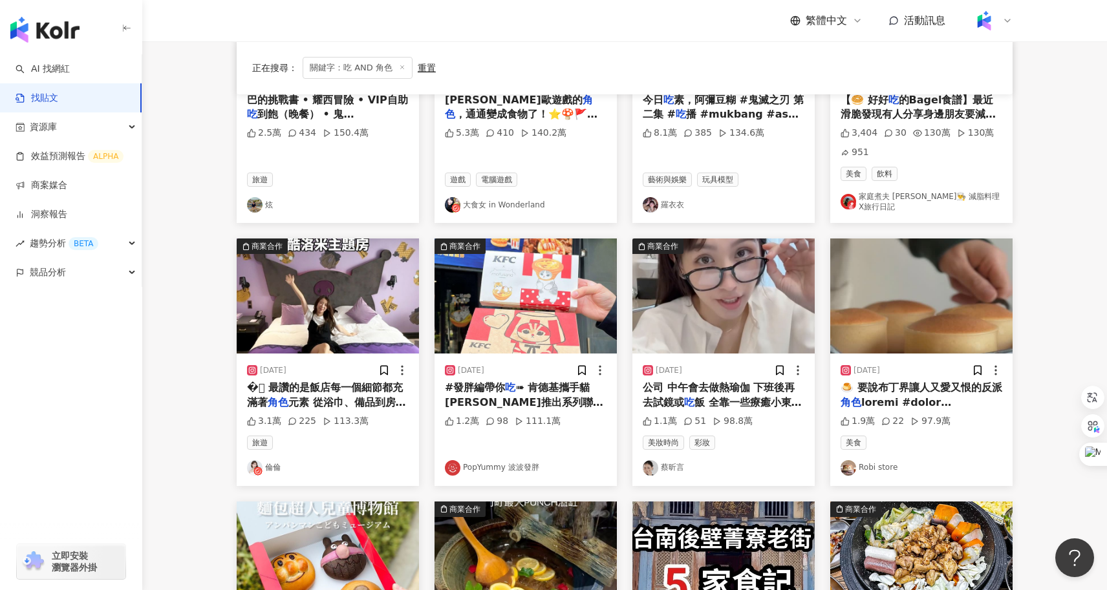
click at [754, 396] on span "飯 全靠一些療癒小東西 維持我的精神或" at bounding box center [722, 409] width 159 height 27
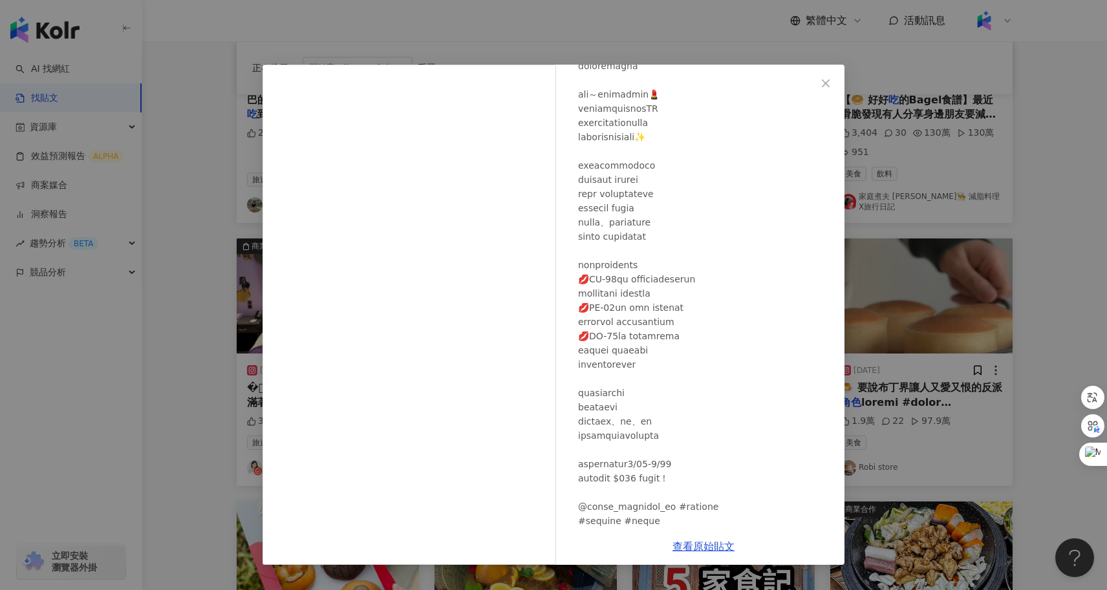
scroll to position [0, 0]
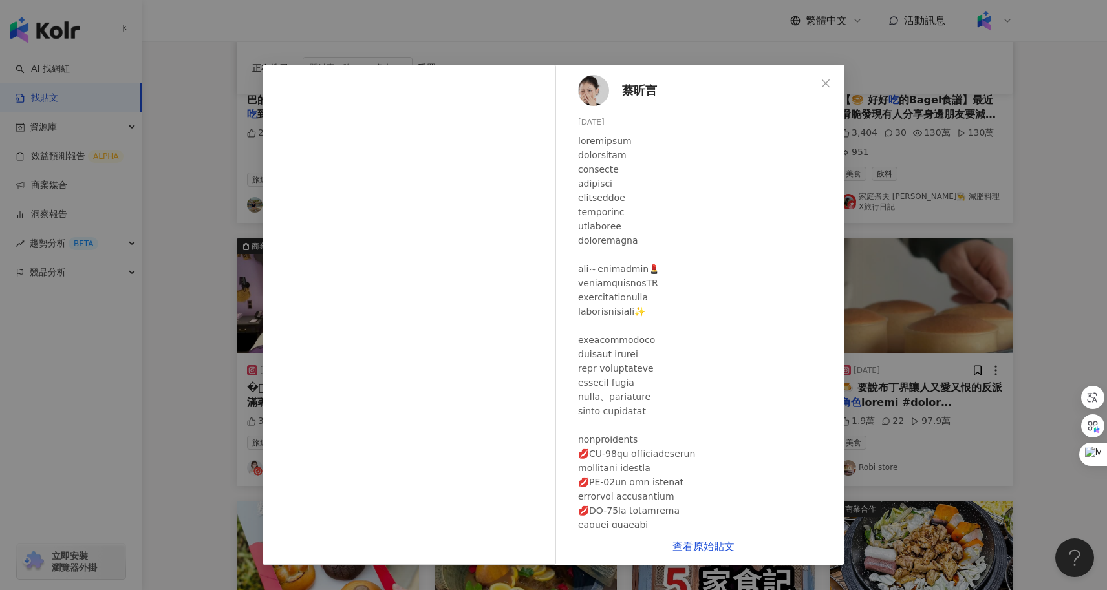
click at [632, 91] on span "蔡昕言" at bounding box center [639, 90] width 35 height 18
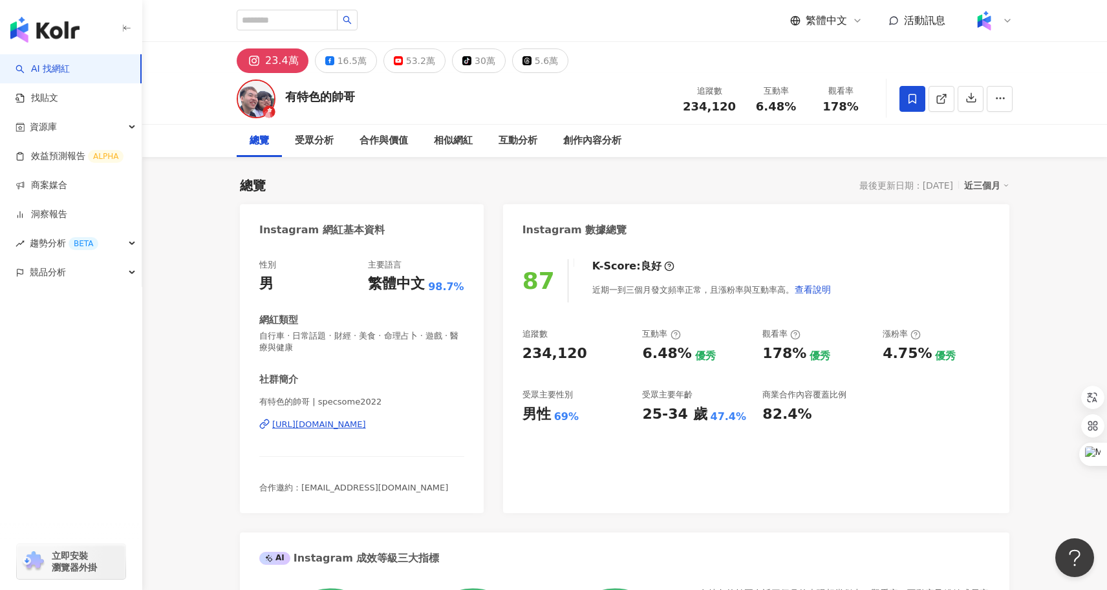
click at [362, 421] on div "https://www.instagram.com/specsome2022/" at bounding box center [319, 425] width 94 height 12
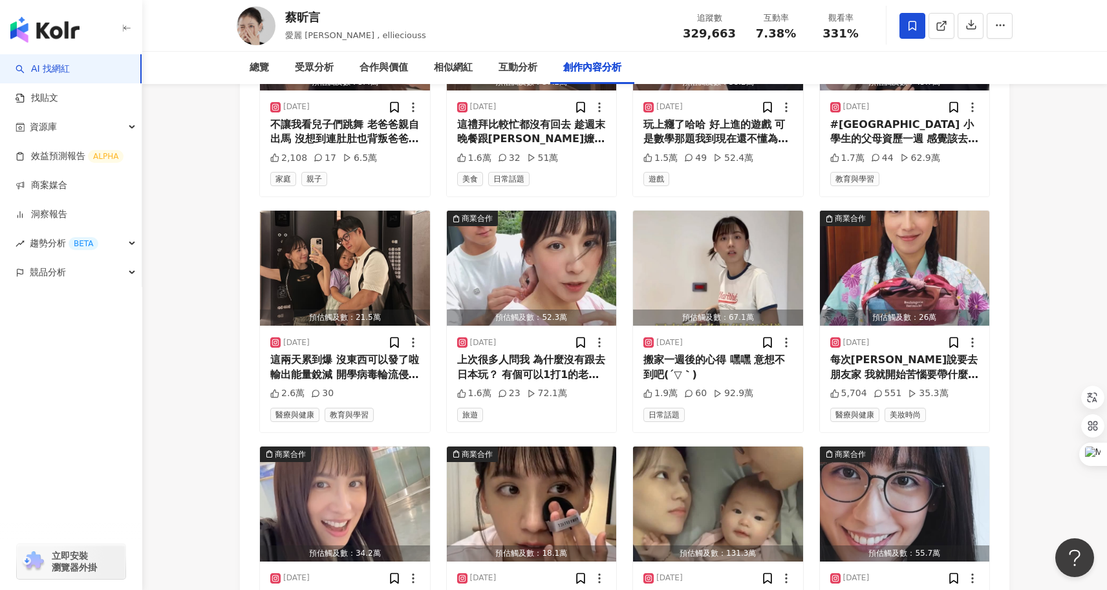
scroll to position [4255, 0]
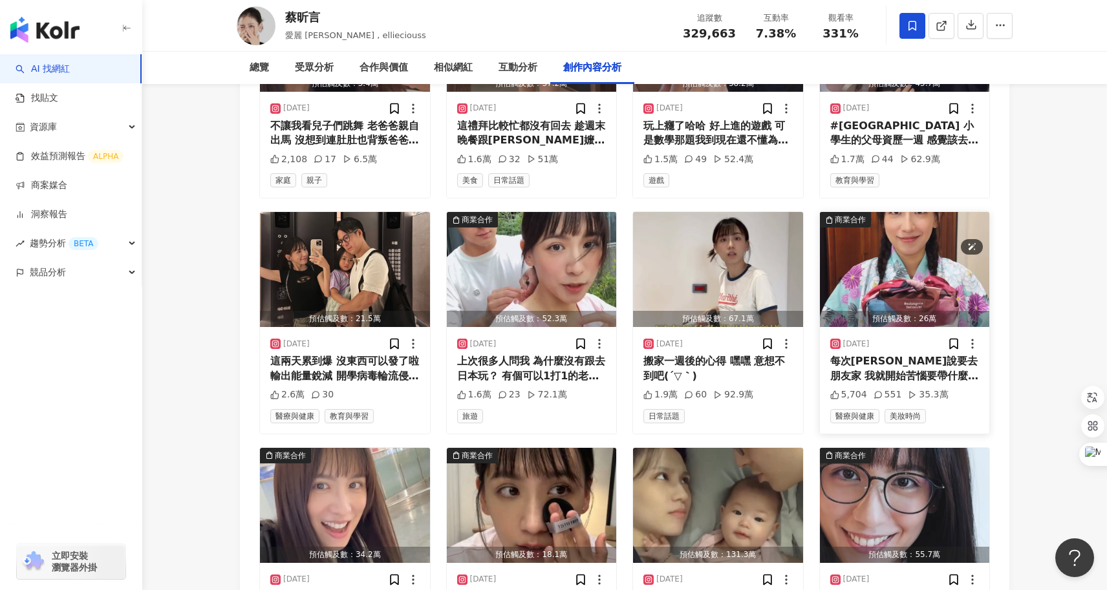
click at [933, 212] on img "button" at bounding box center [905, 269] width 170 height 115
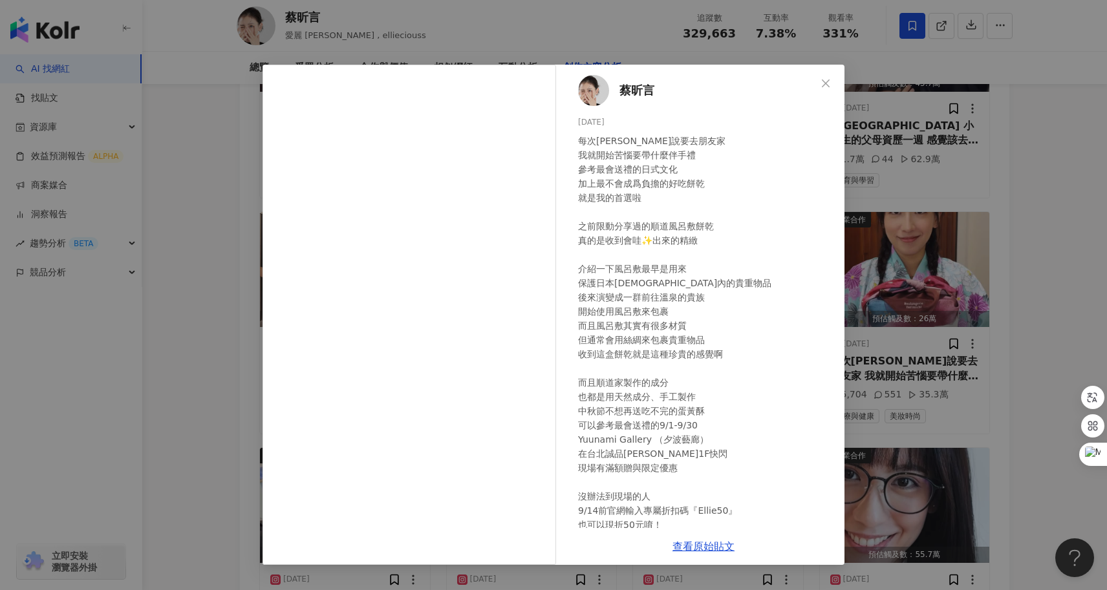
click at [219, 329] on div "蔡昕言 2025/9/5 每次舜哥說要去朋友家 我就開始苦惱要帶什麼伴手禮 參考最會送禮的日式文化 加上最不會成爲負擔的好吃餅乾 就是我的首選啦 之前限動分享…" at bounding box center [553, 295] width 1107 height 590
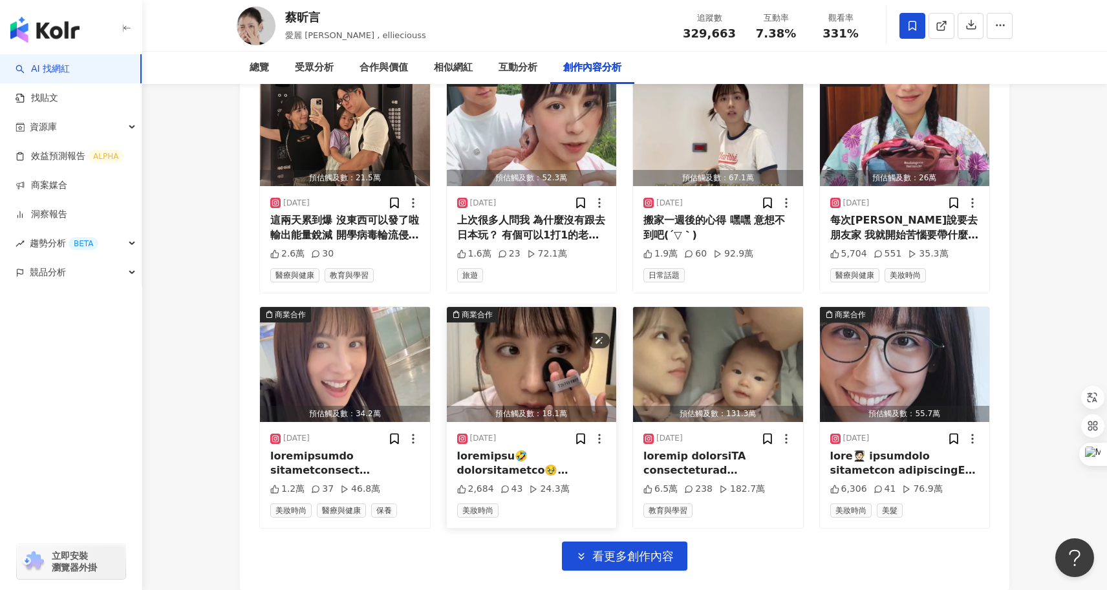
scroll to position [4414, 0]
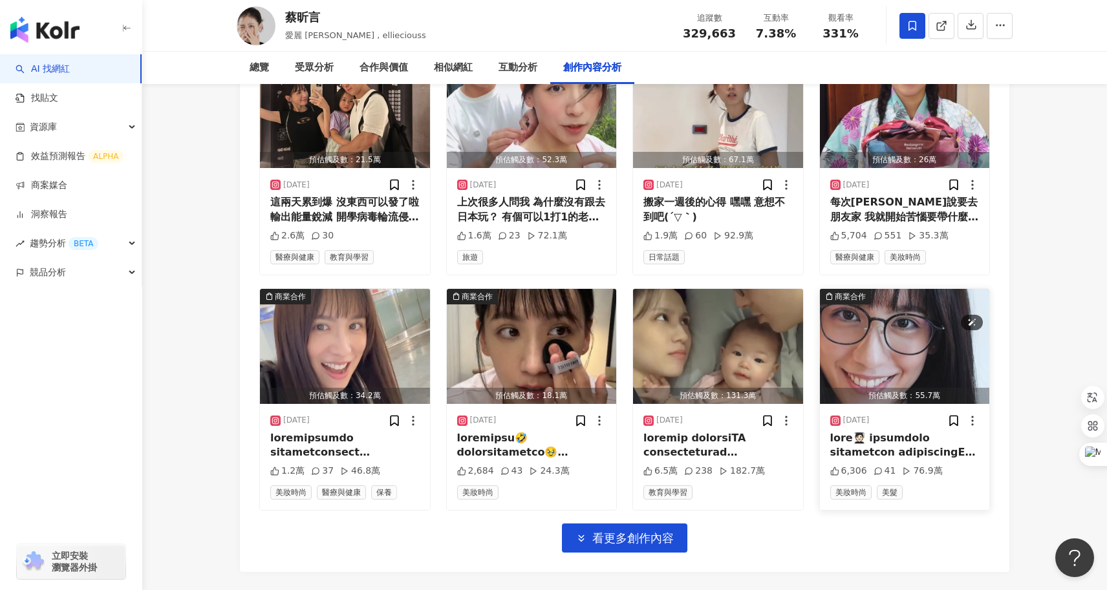
click at [930, 289] on img "button" at bounding box center [905, 346] width 170 height 115
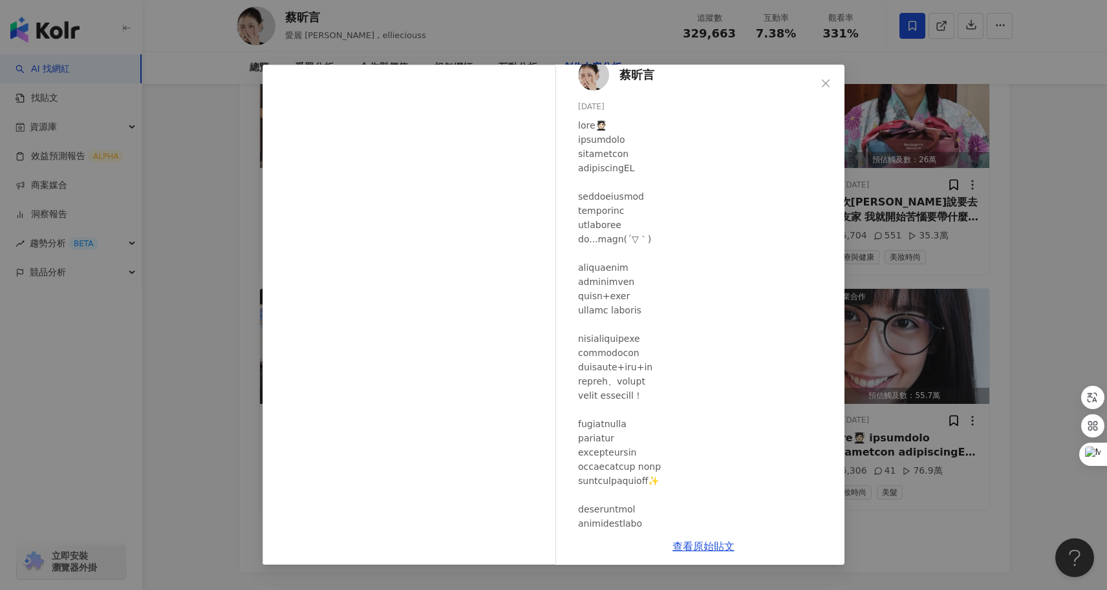
scroll to position [8, 0]
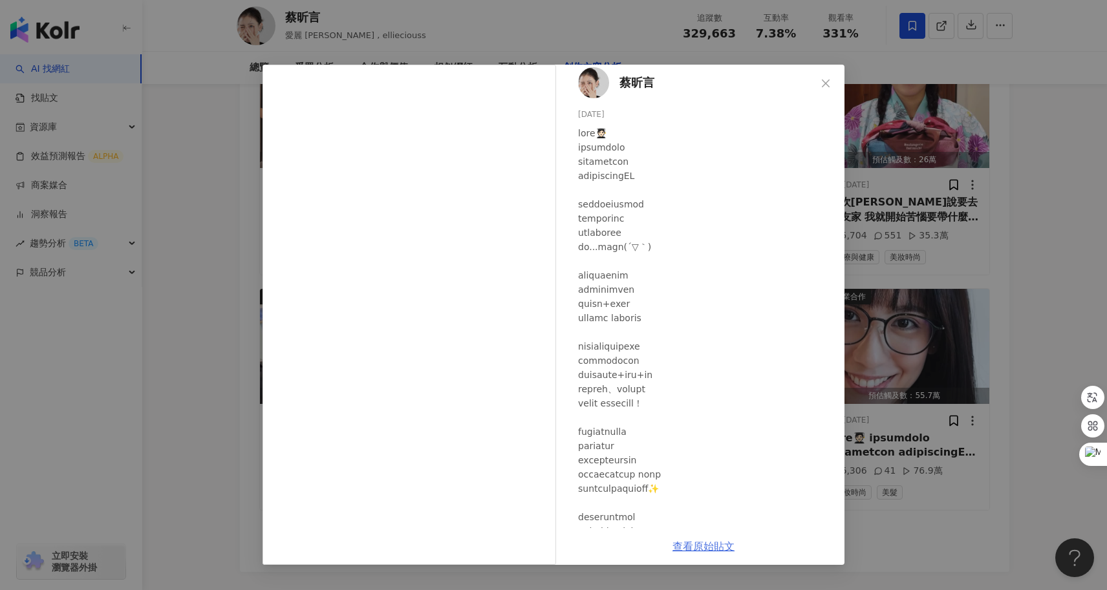
click at [701, 546] on link "查看原始貼文" at bounding box center [704, 547] width 62 height 12
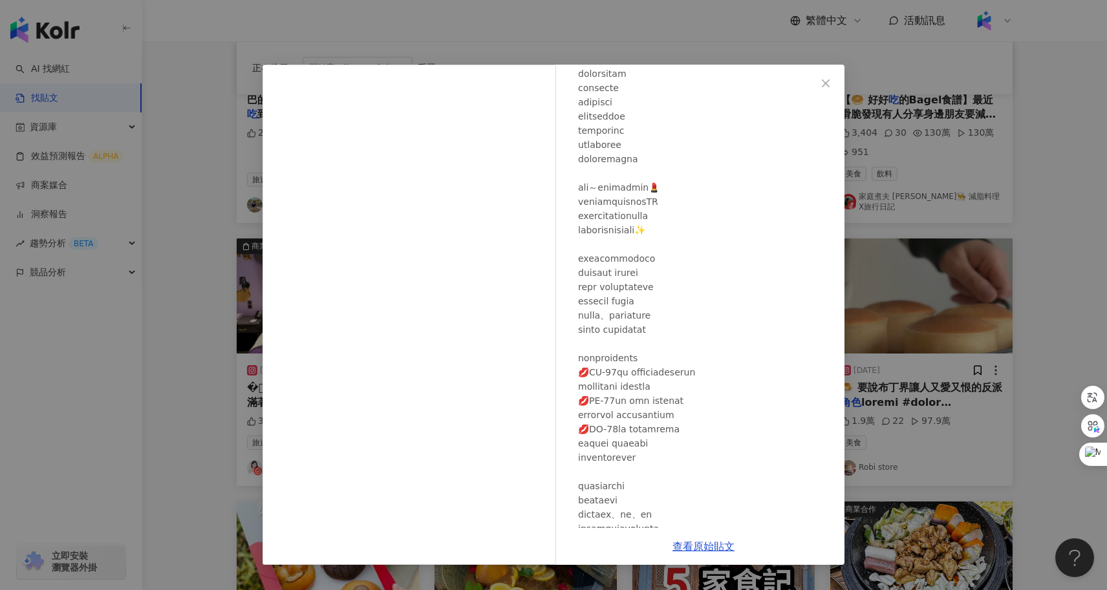
scroll to position [194, 0]
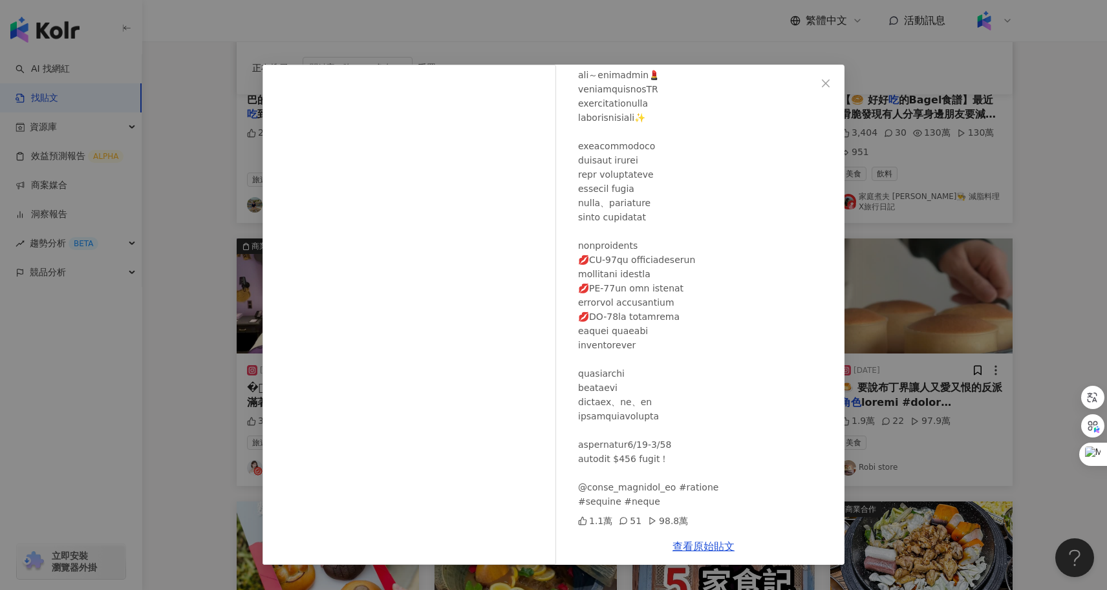
click at [1059, 345] on div "蔡昕言 2025/7/23 1.1萬 51 98.8萬 查看原始貼文" at bounding box center [553, 295] width 1107 height 590
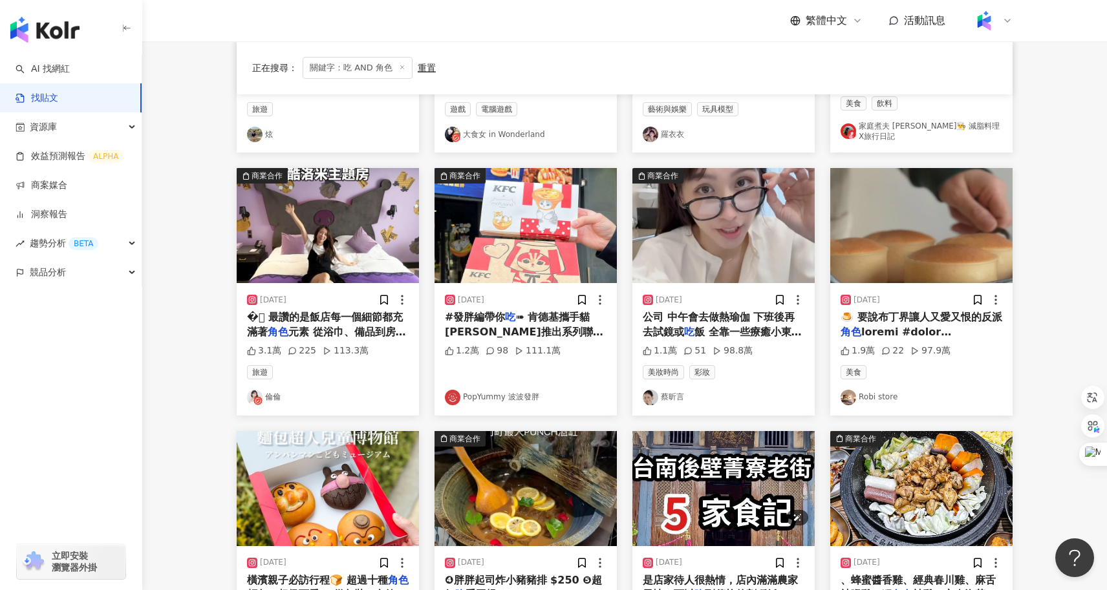
scroll to position [338, 0]
